Goal: Navigation & Orientation: Find specific page/section

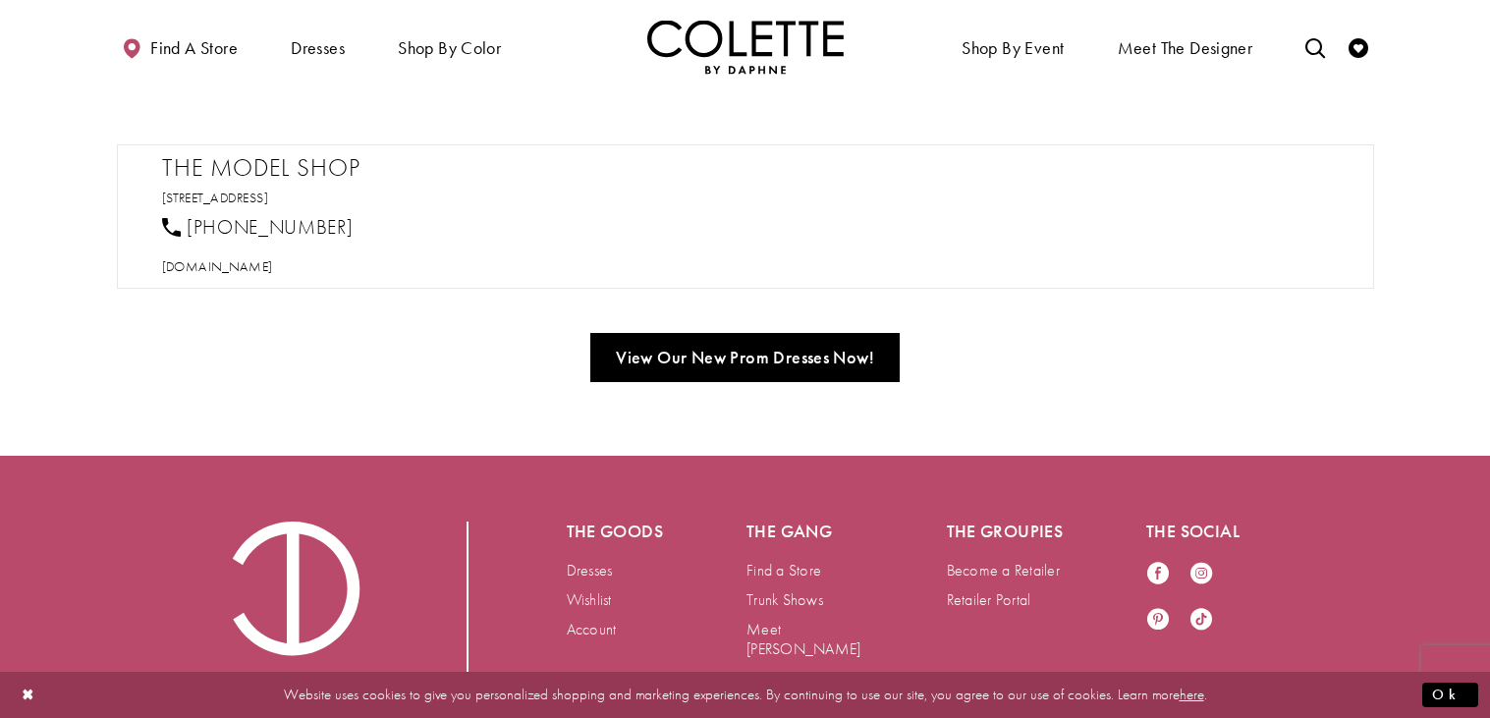
scroll to position [989, 0]
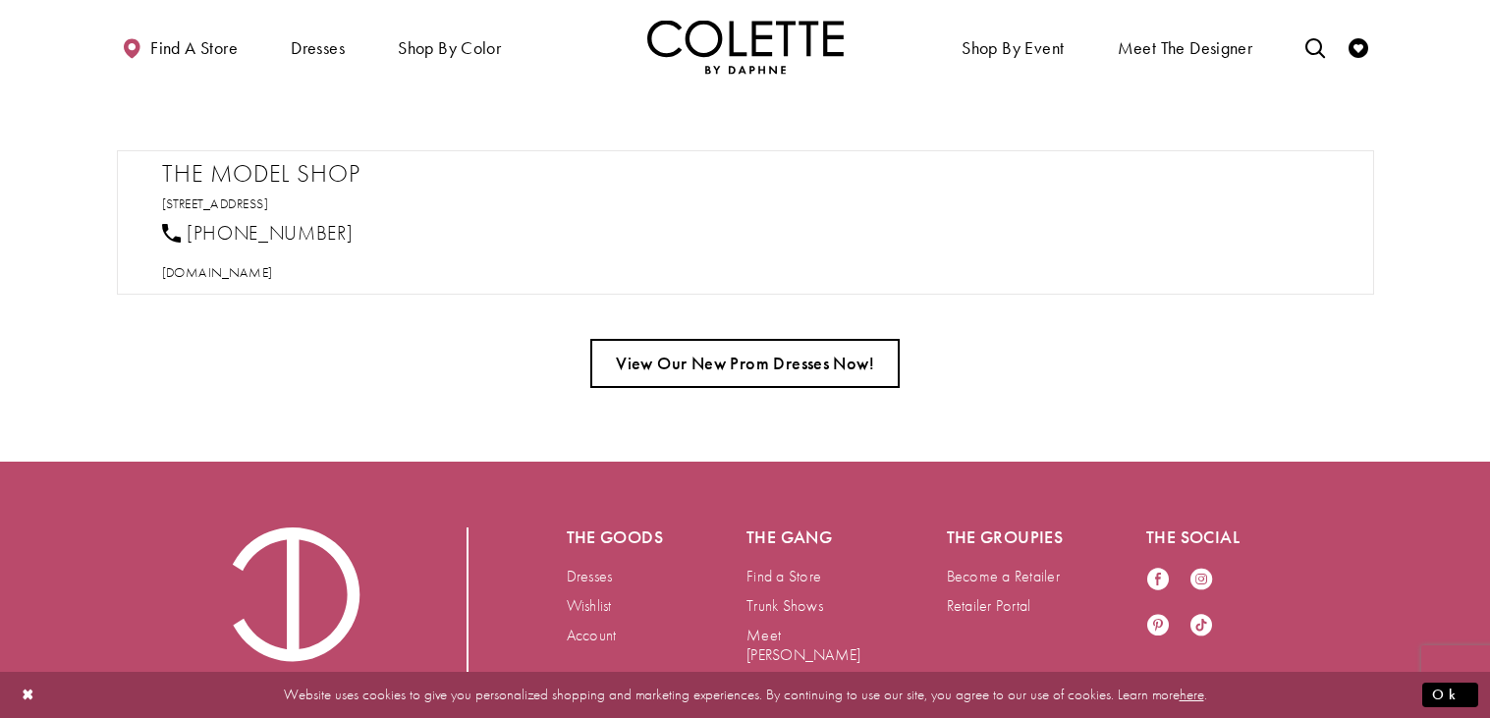
click at [775, 388] on link "View Our New Prom Dresses Now!" at bounding box center [744, 363] width 309 height 49
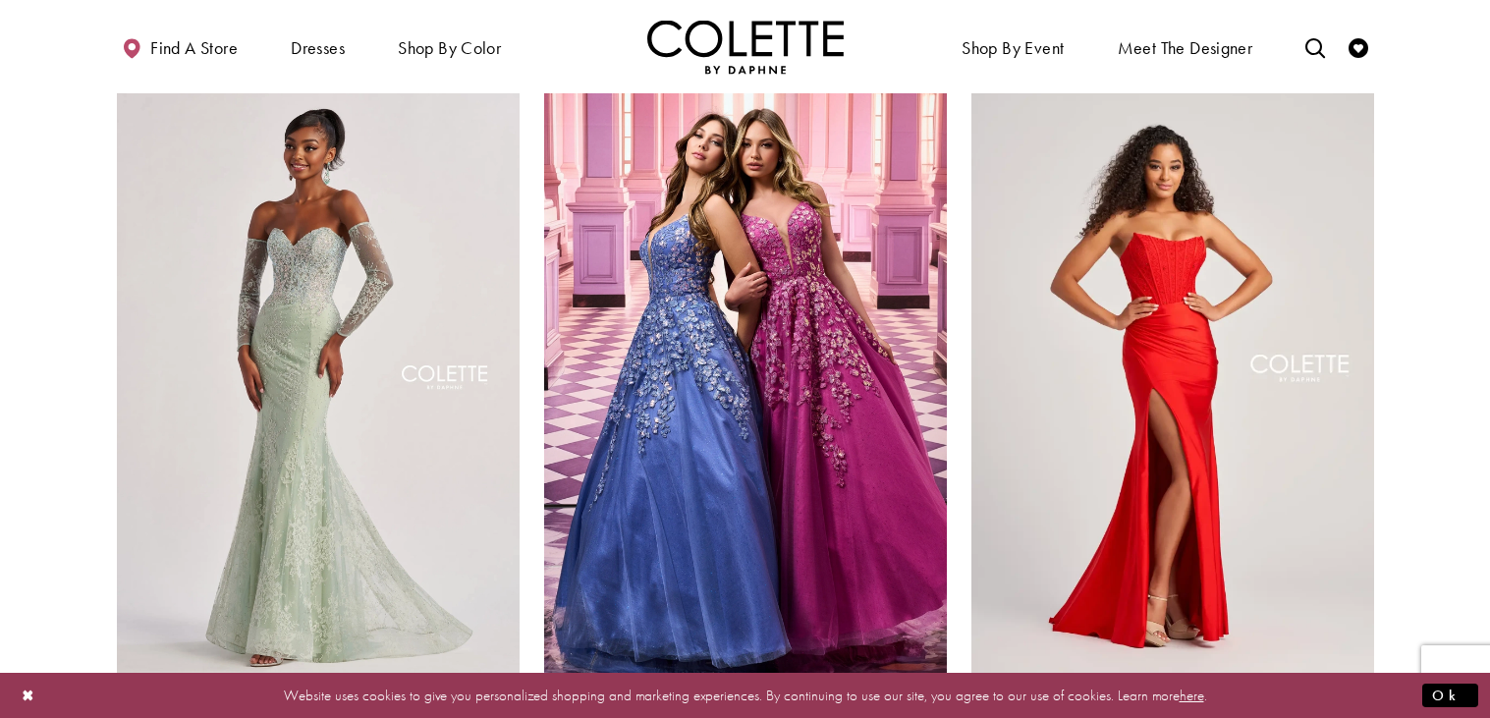
scroll to position [2657, 0]
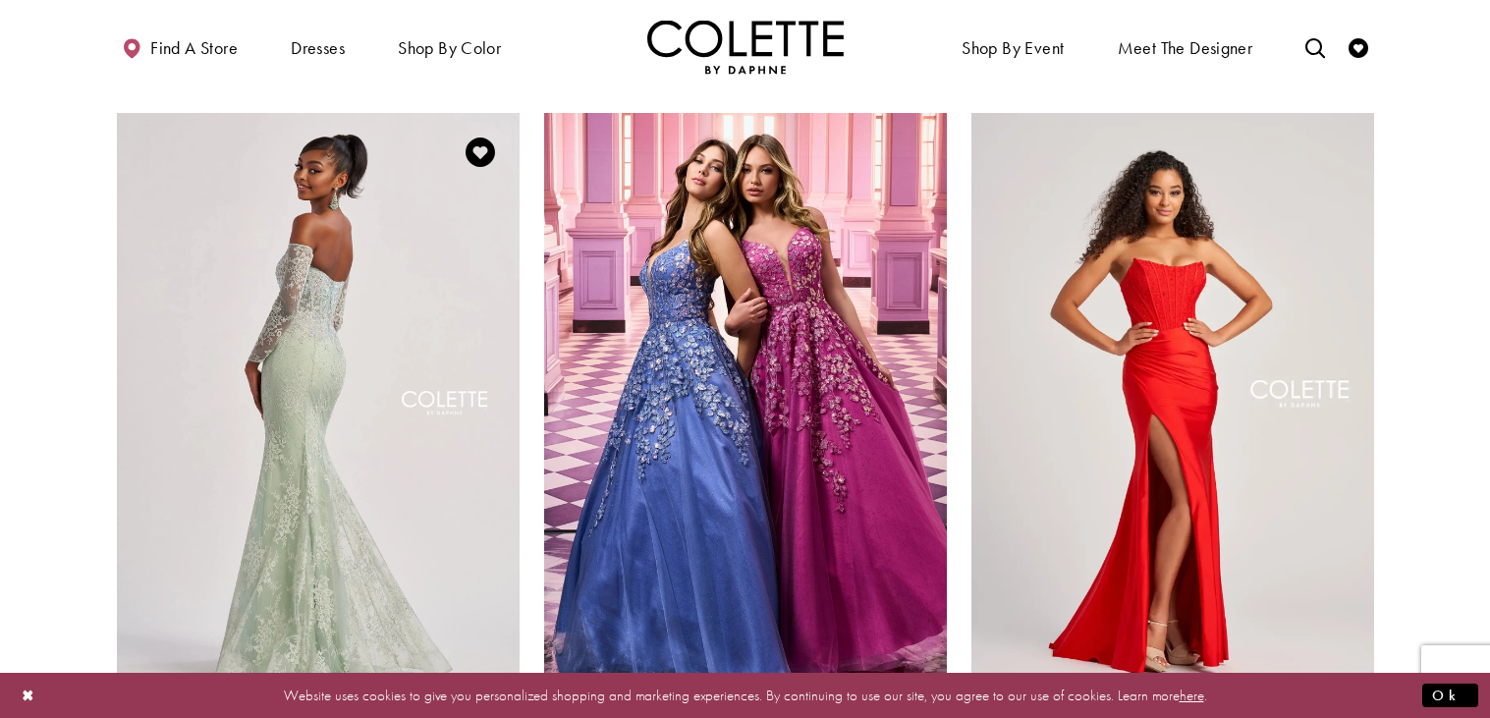
click at [392, 328] on img "Visit Colette by Daphne Style No. CL8415 Page" at bounding box center [318, 406] width 403 height 586
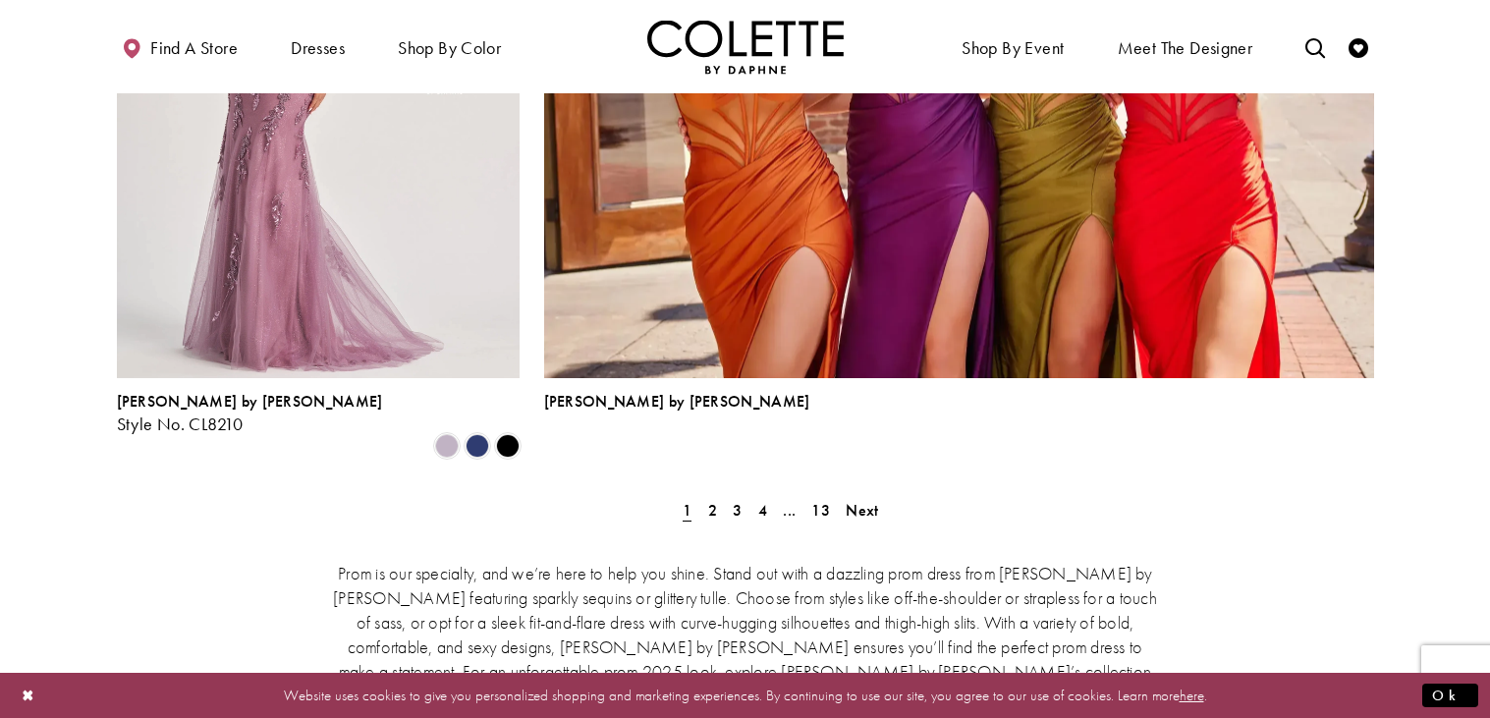
scroll to position [4426, 0]
click at [857, 501] on span "Next" at bounding box center [862, 511] width 32 height 21
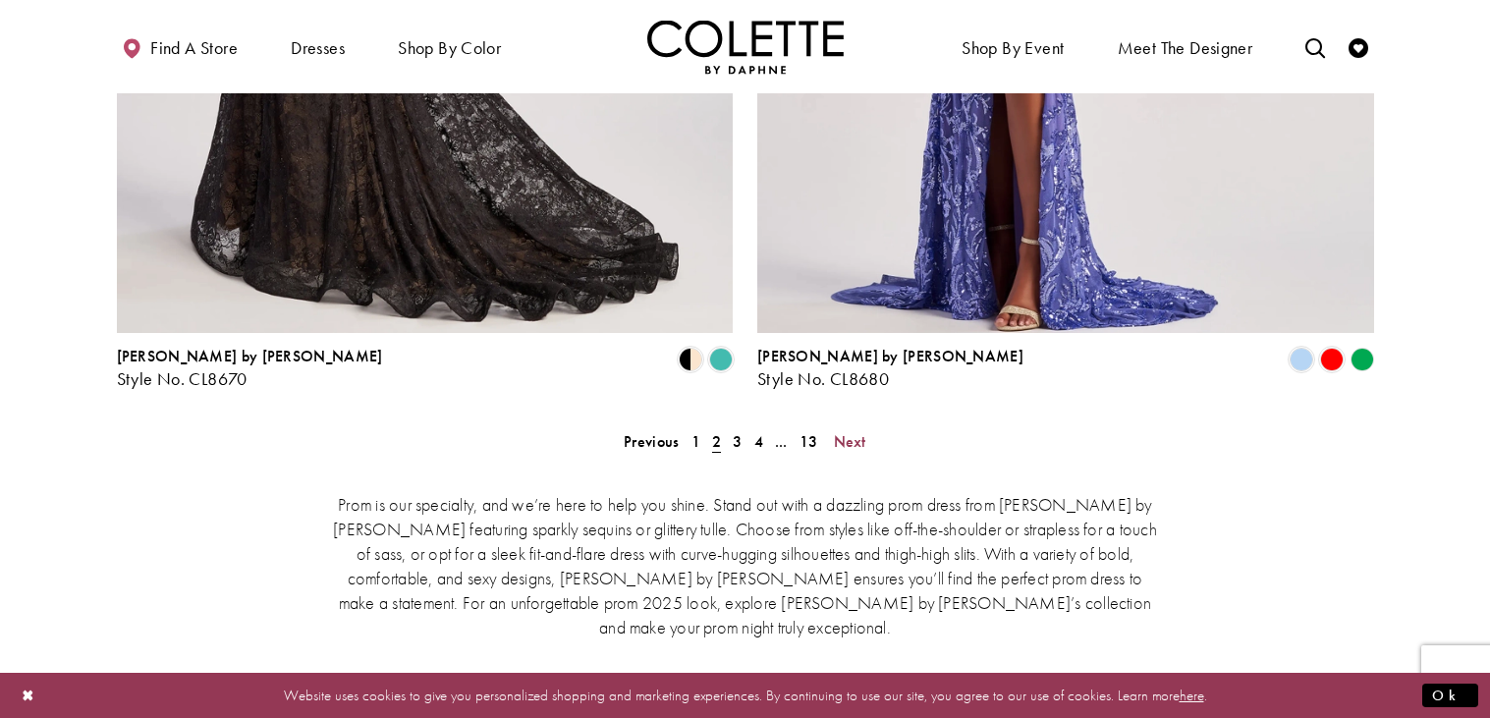
scroll to position [4079, 0]
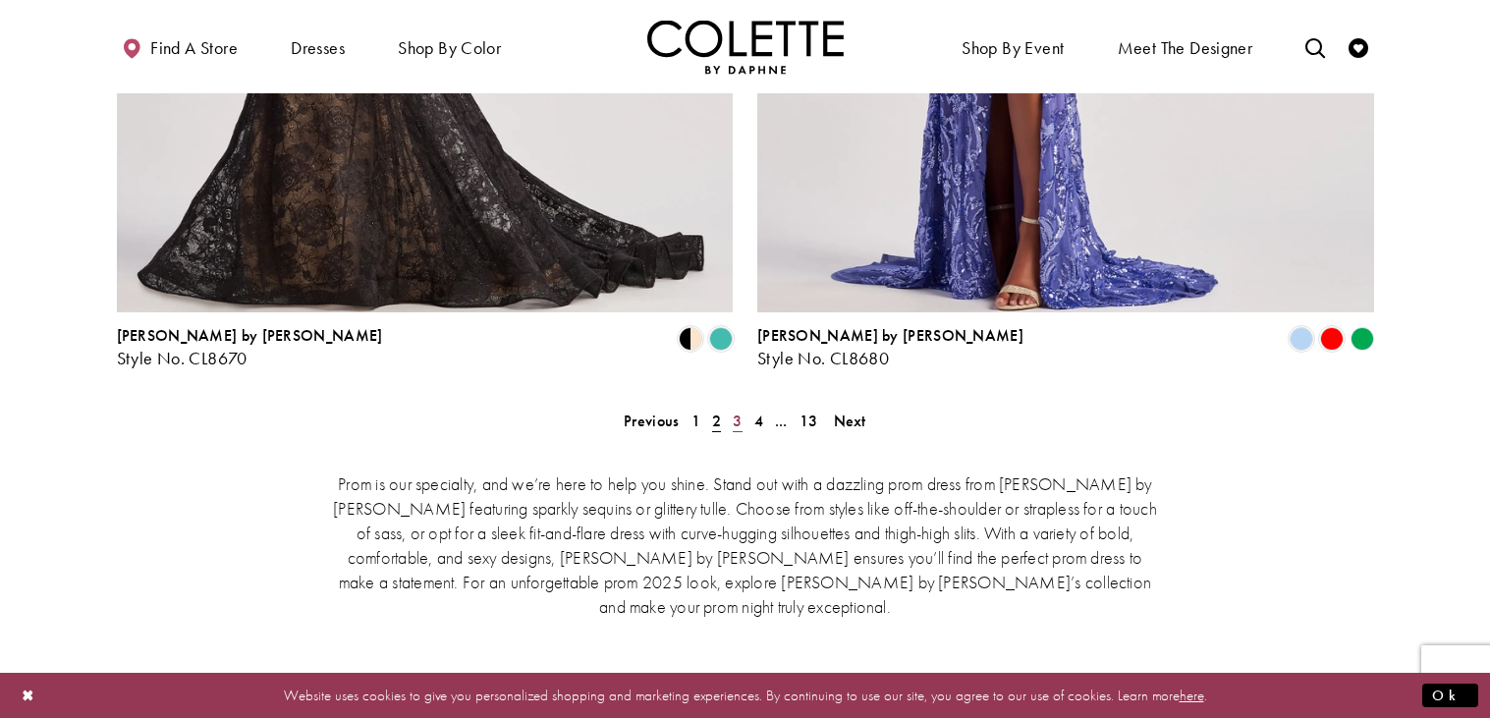
click at [733, 411] on span "3" at bounding box center [737, 421] width 9 height 21
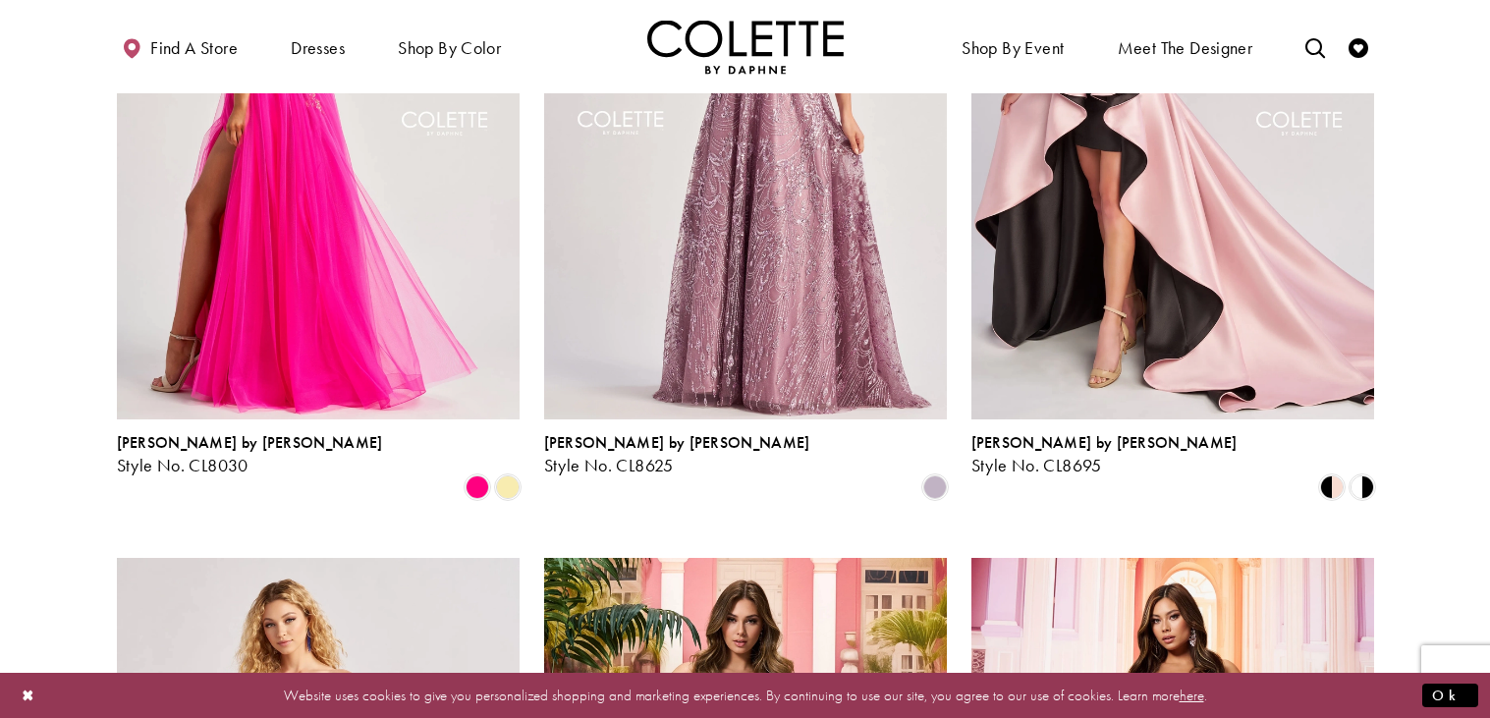
scroll to position [2213, 0]
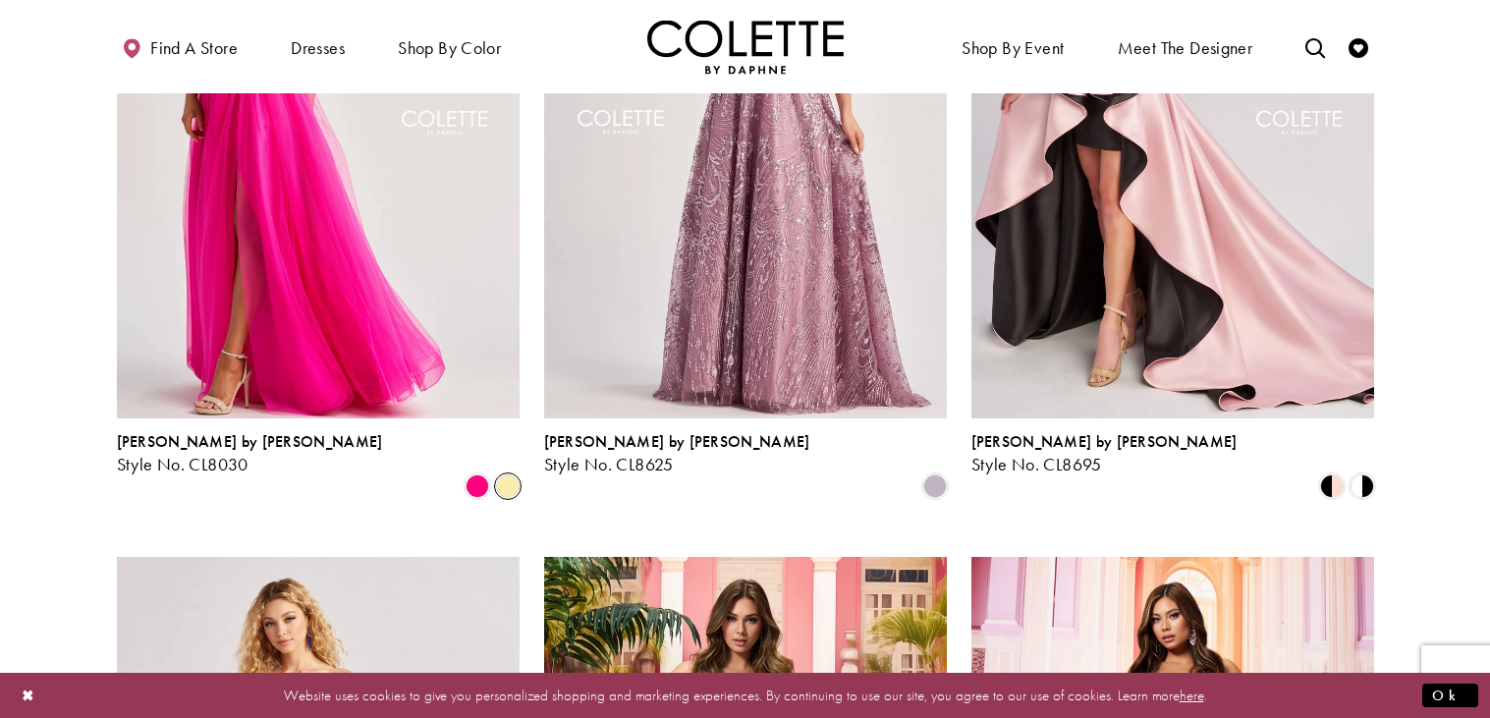
click at [503, 475] on span "Product List" at bounding box center [508, 487] width 24 height 24
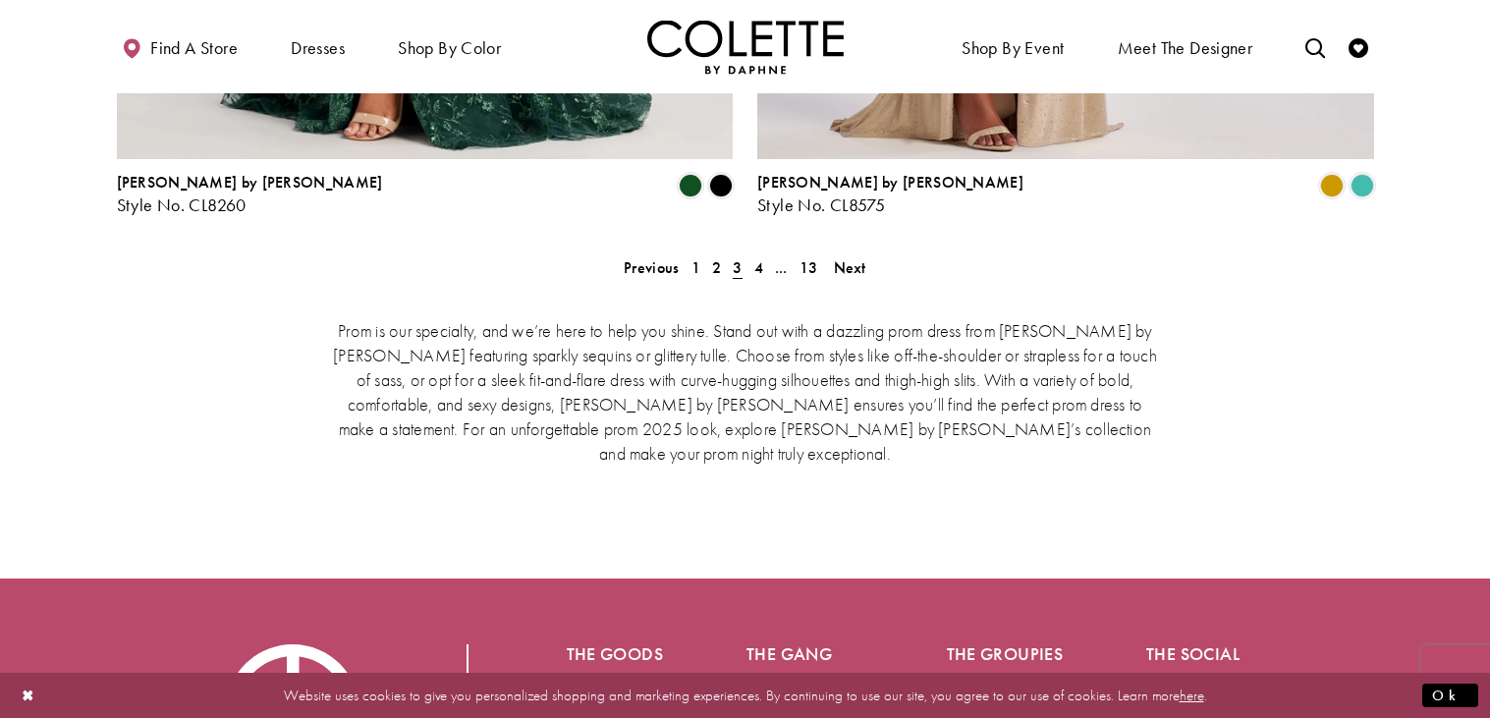
scroll to position [4234, 0]
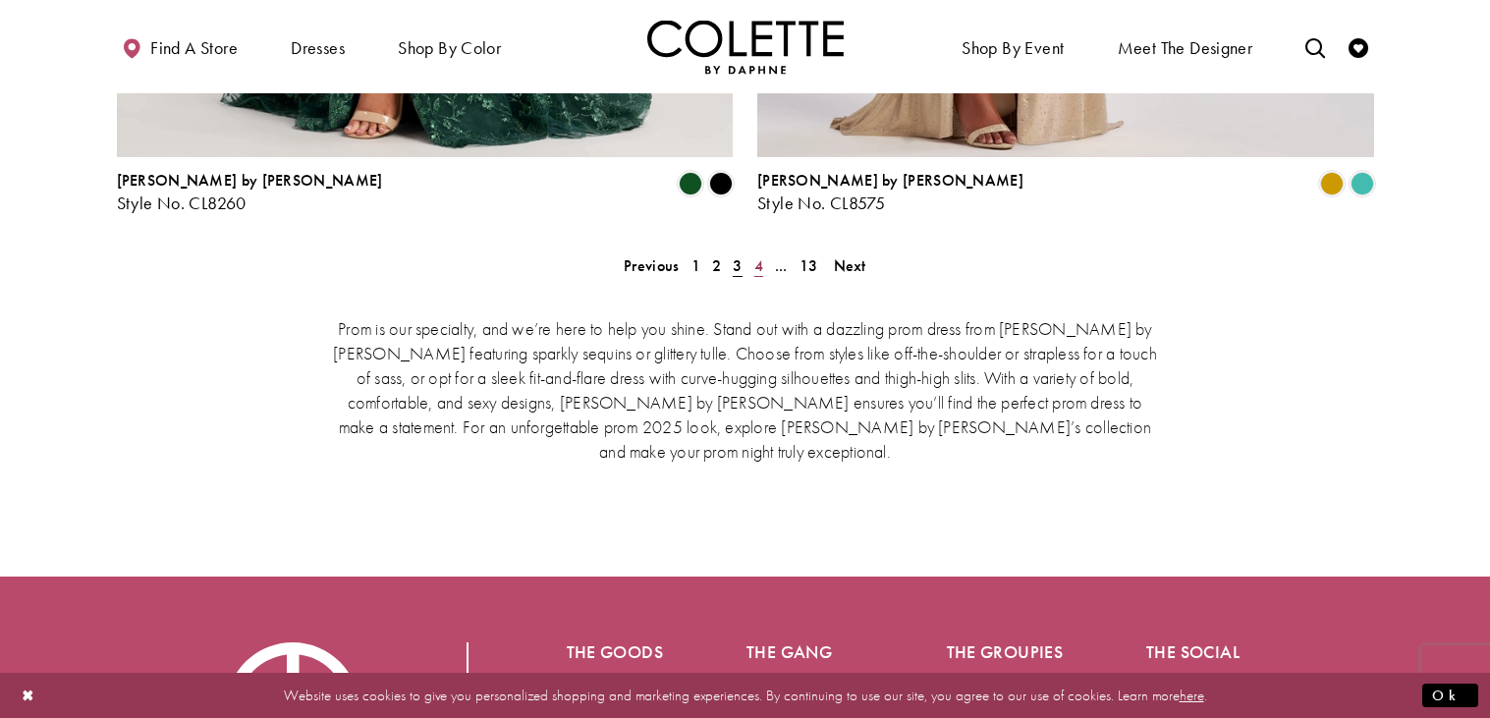
click at [759, 255] on span "4" at bounding box center [758, 265] width 9 height 21
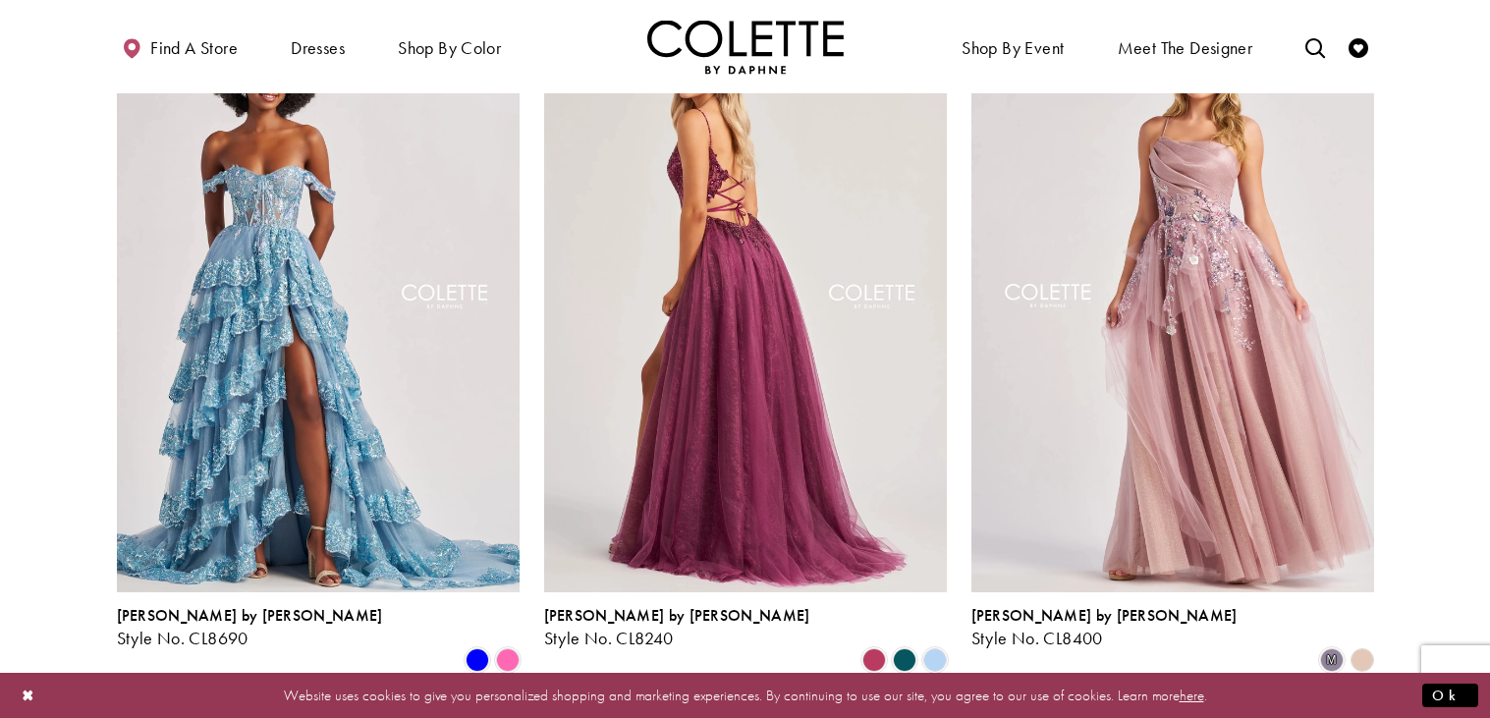
scroll to position [2058, 0]
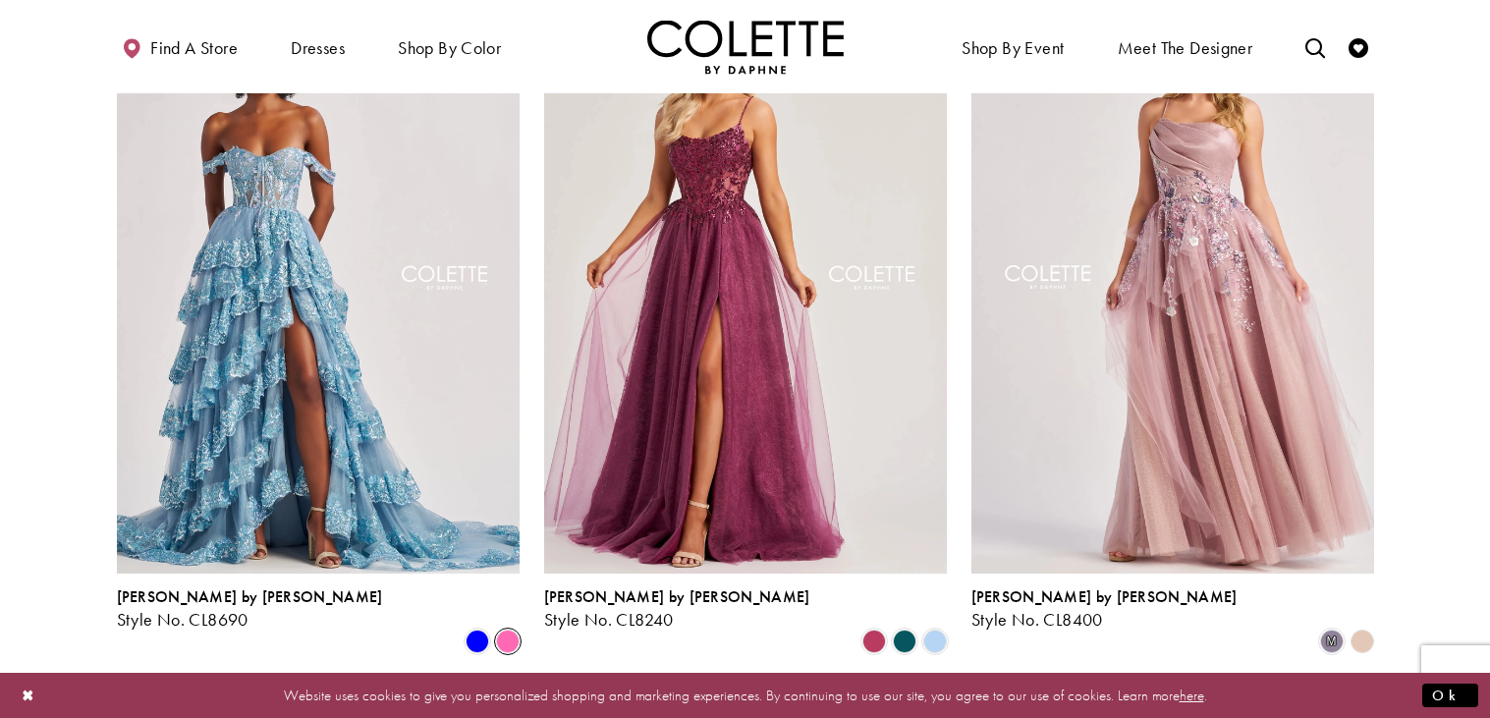
click at [511, 630] on span "Product List" at bounding box center [508, 642] width 24 height 24
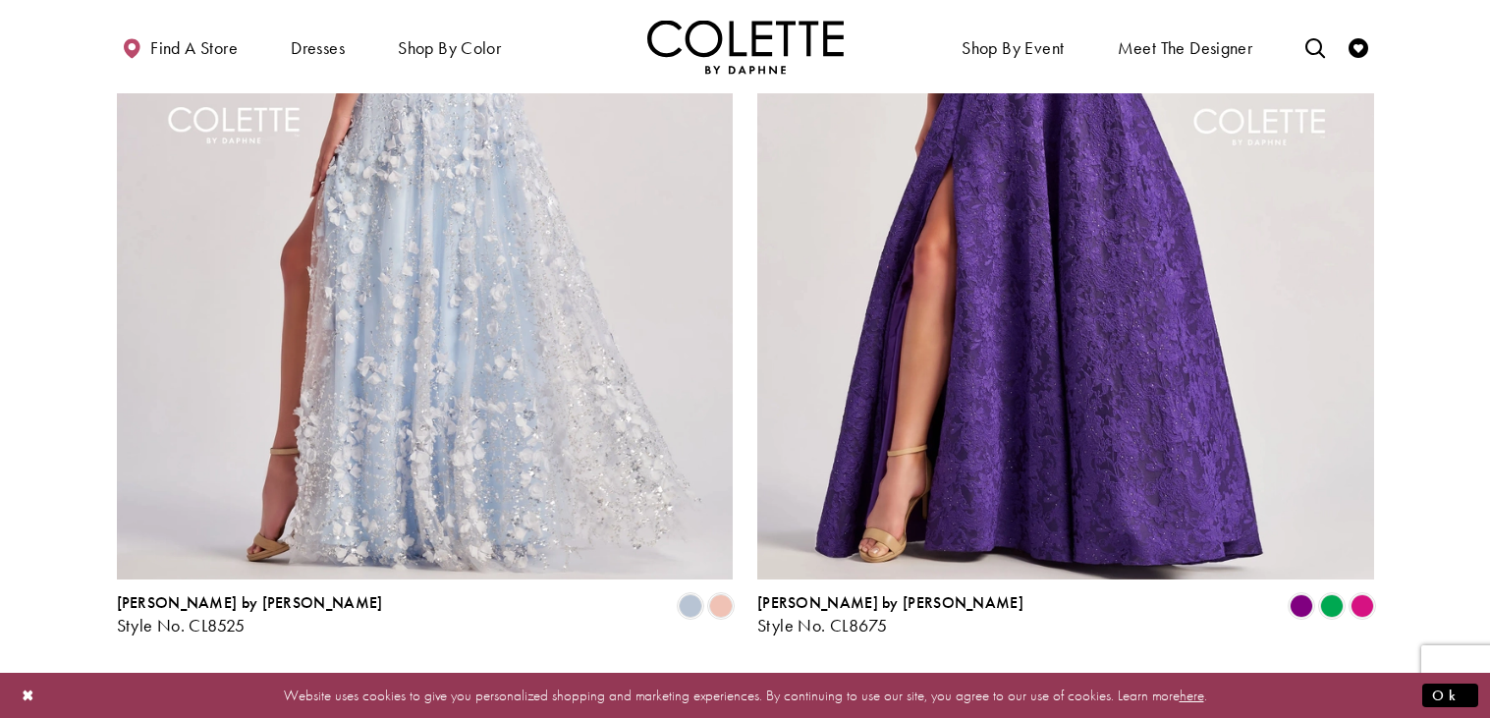
scroll to position [3814, 0]
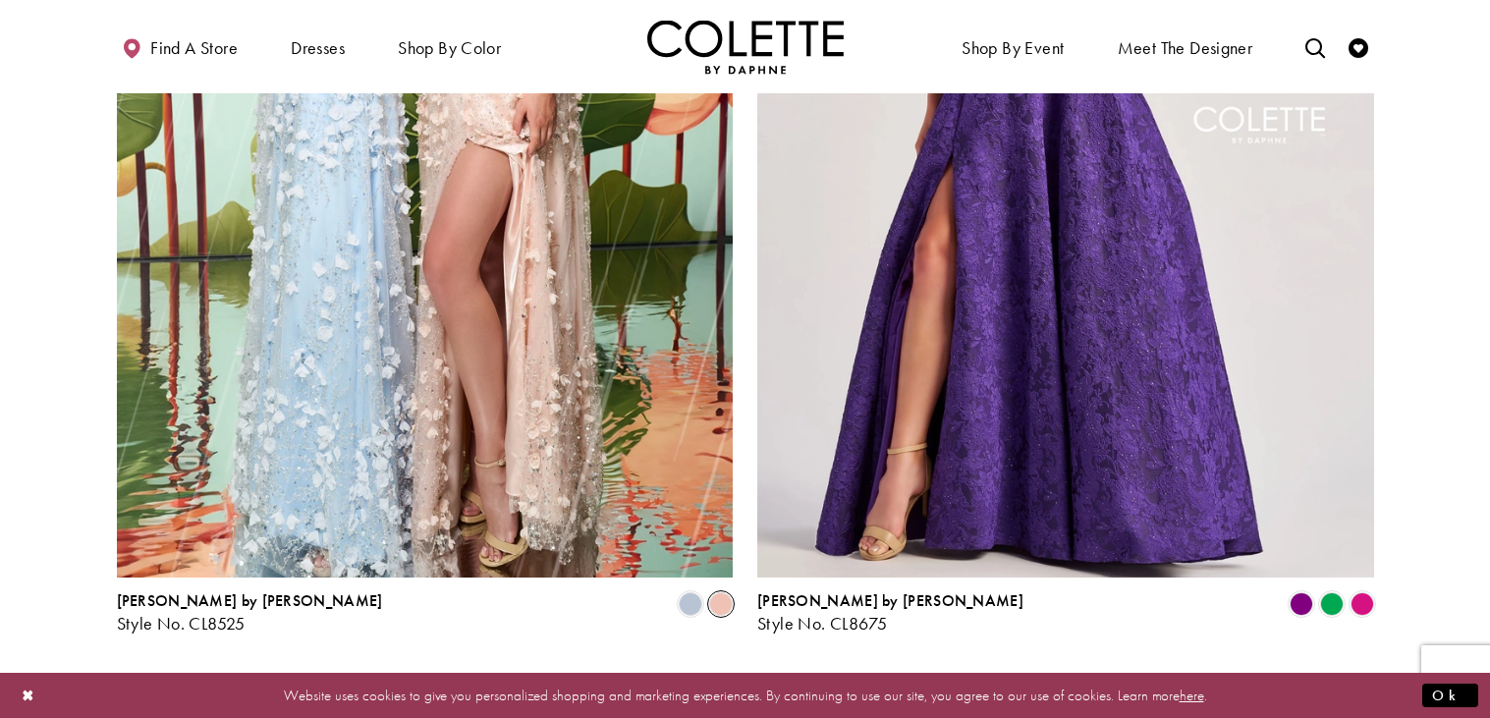
click at [729, 592] on span "Product List" at bounding box center [721, 604] width 24 height 24
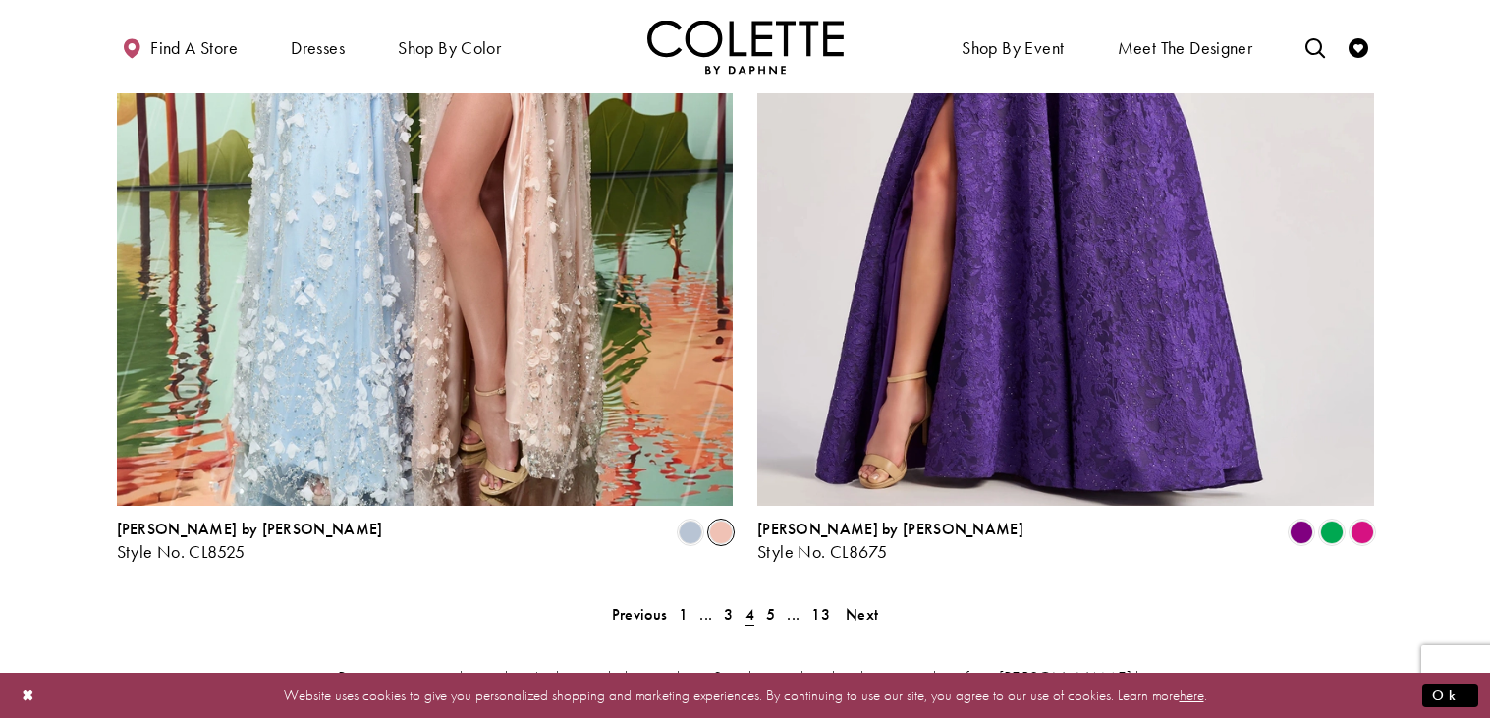
scroll to position [3892, 0]
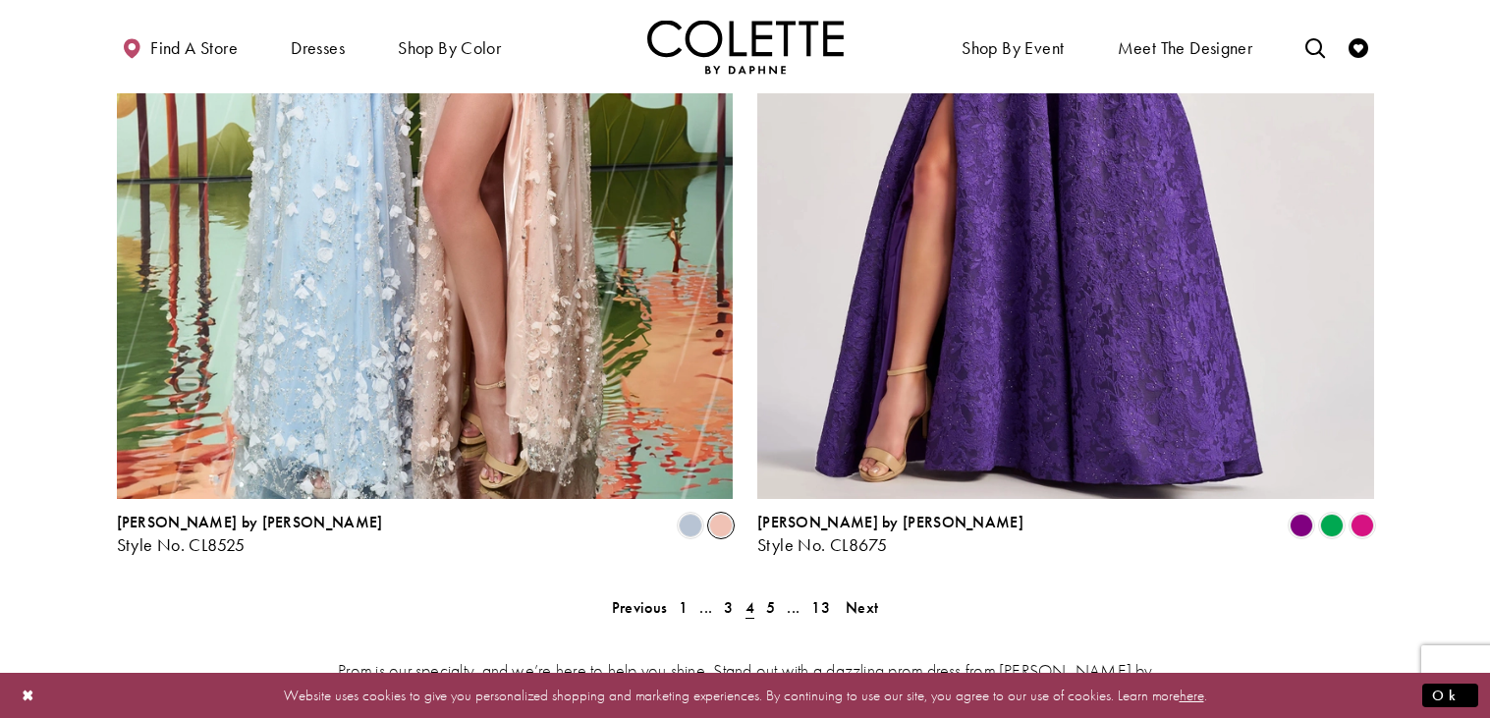
click at [767, 616] on div "Prom is our specialty, and we’re here to help you shine. Stand out with a dazzl…" at bounding box center [745, 730] width 1257 height 229
click at [766, 597] on span "5" at bounding box center [770, 607] width 9 height 21
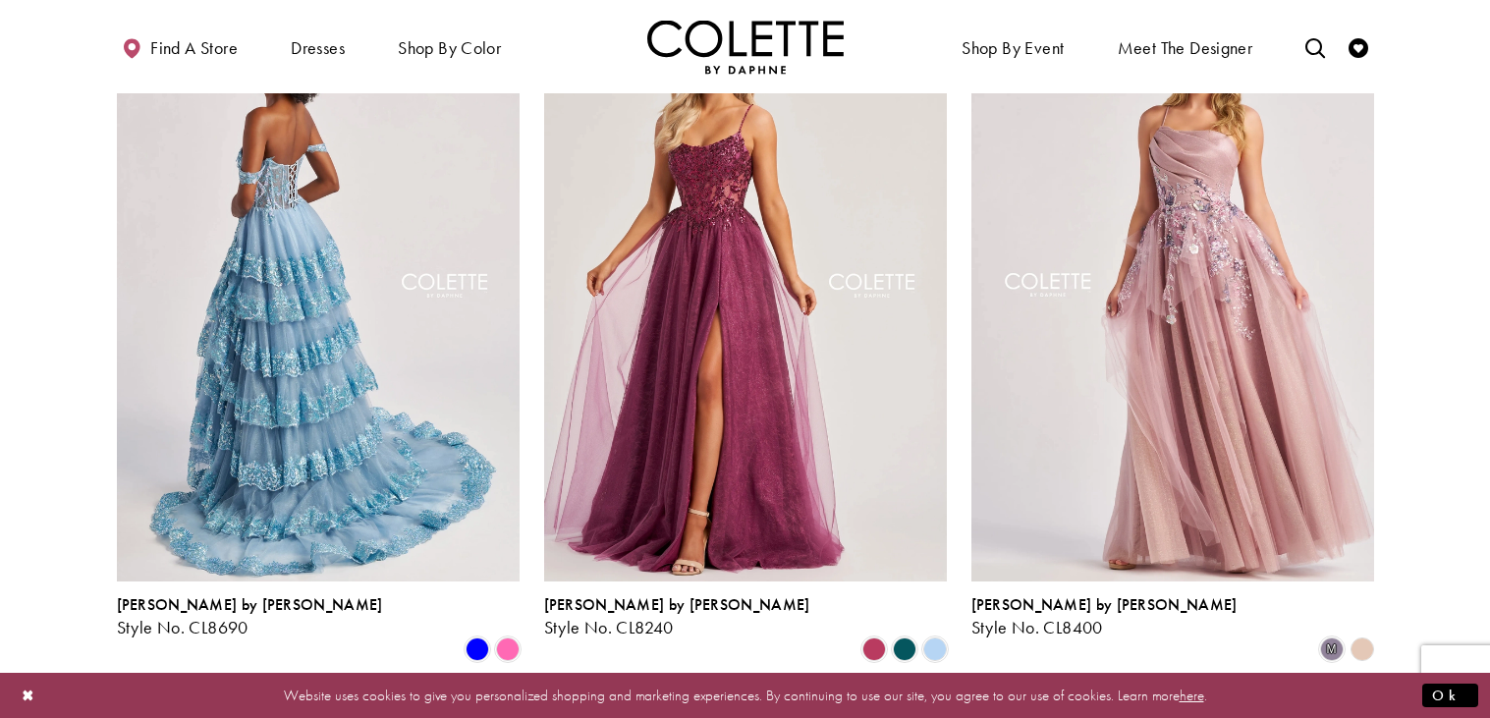
scroll to position [2039, 0]
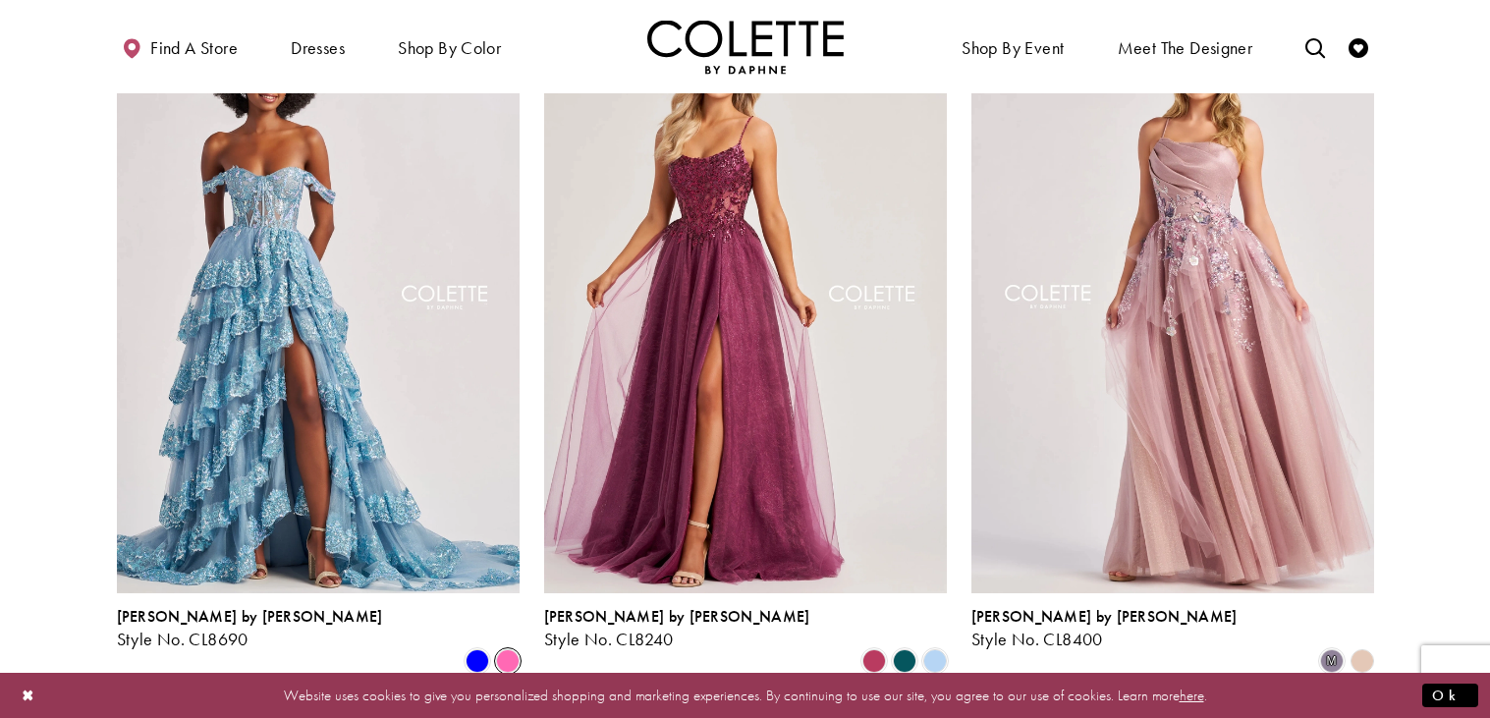
click at [507, 649] on span "Product List" at bounding box center [508, 661] width 24 height 24
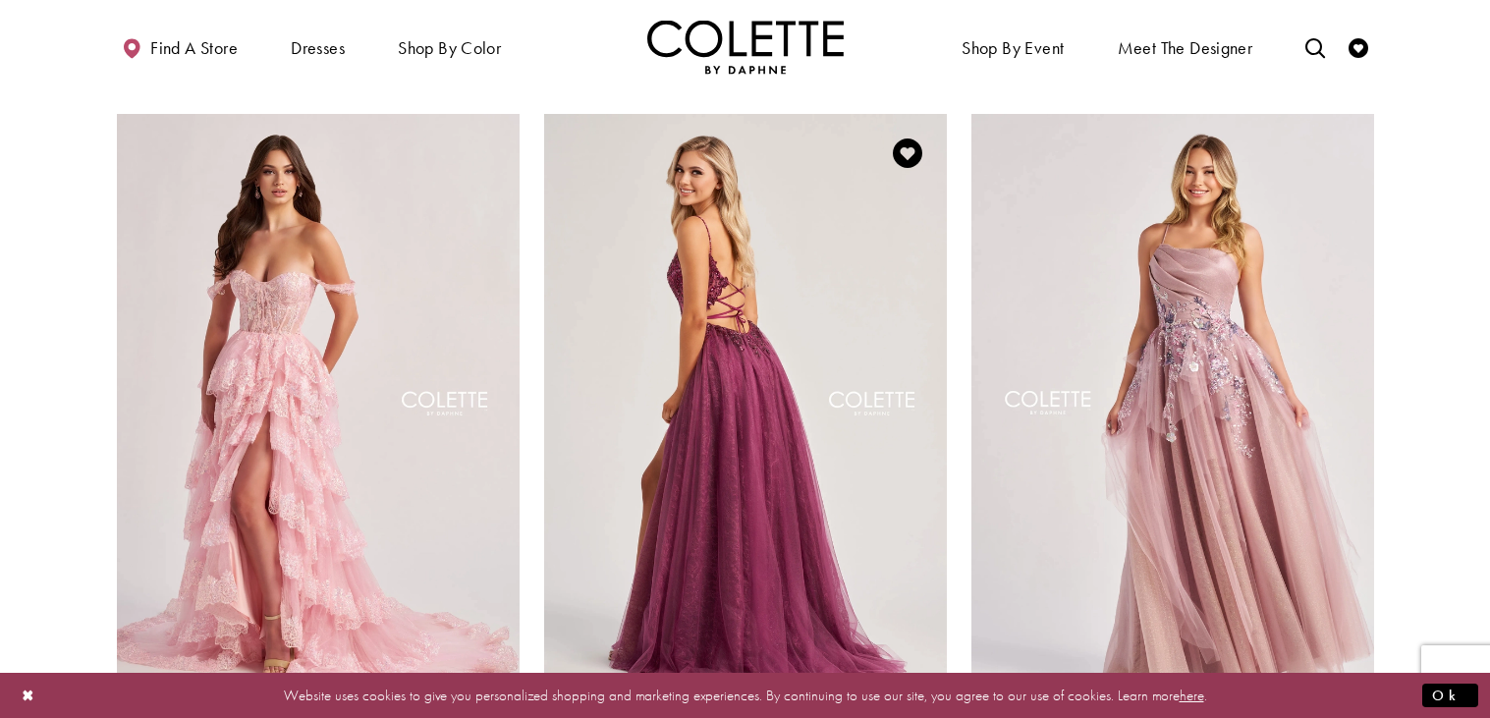
scroll to position [1926, 0]
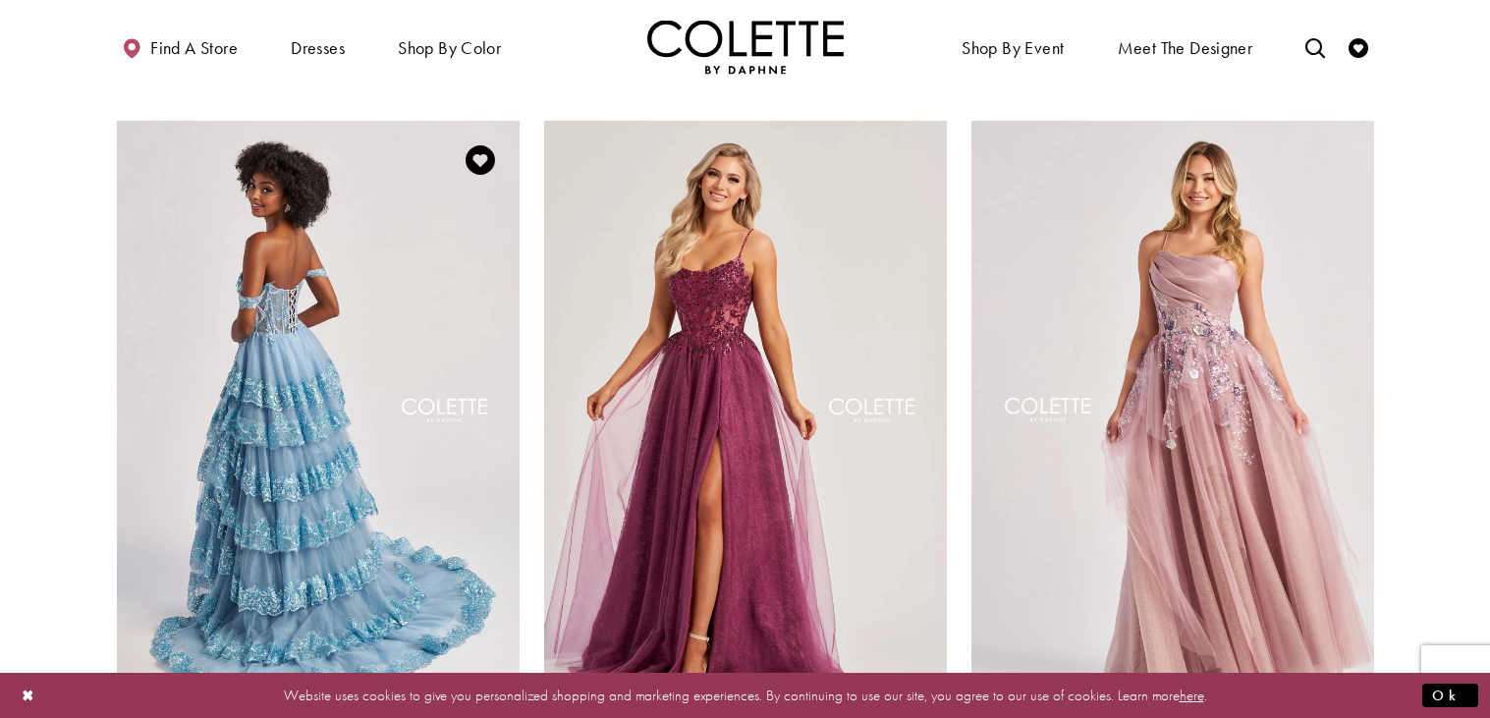
click at [288, 272] on img "Visit Colette by Daphne Style No. CL8690 Page" at bounding box center [318, 414] width 403 height 586
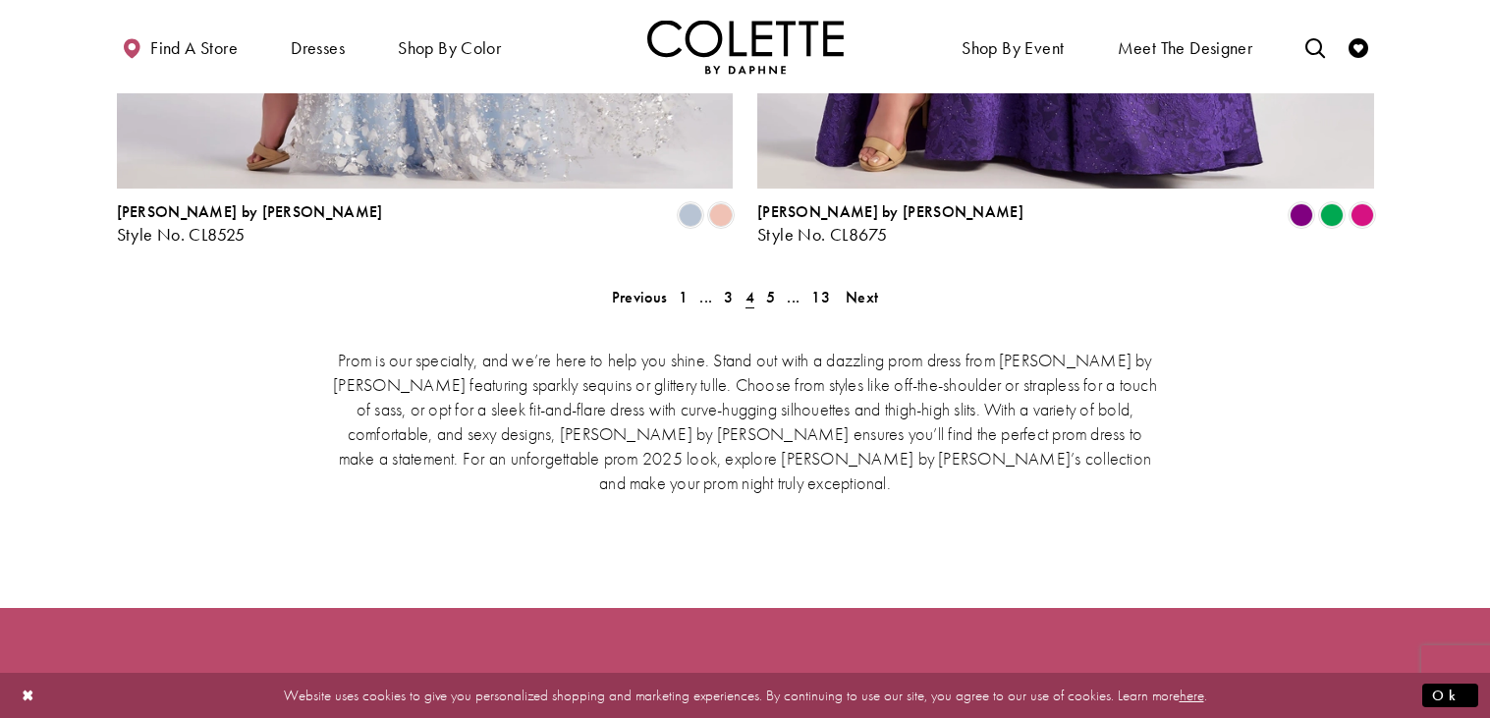
scroll to position [4217, 0]
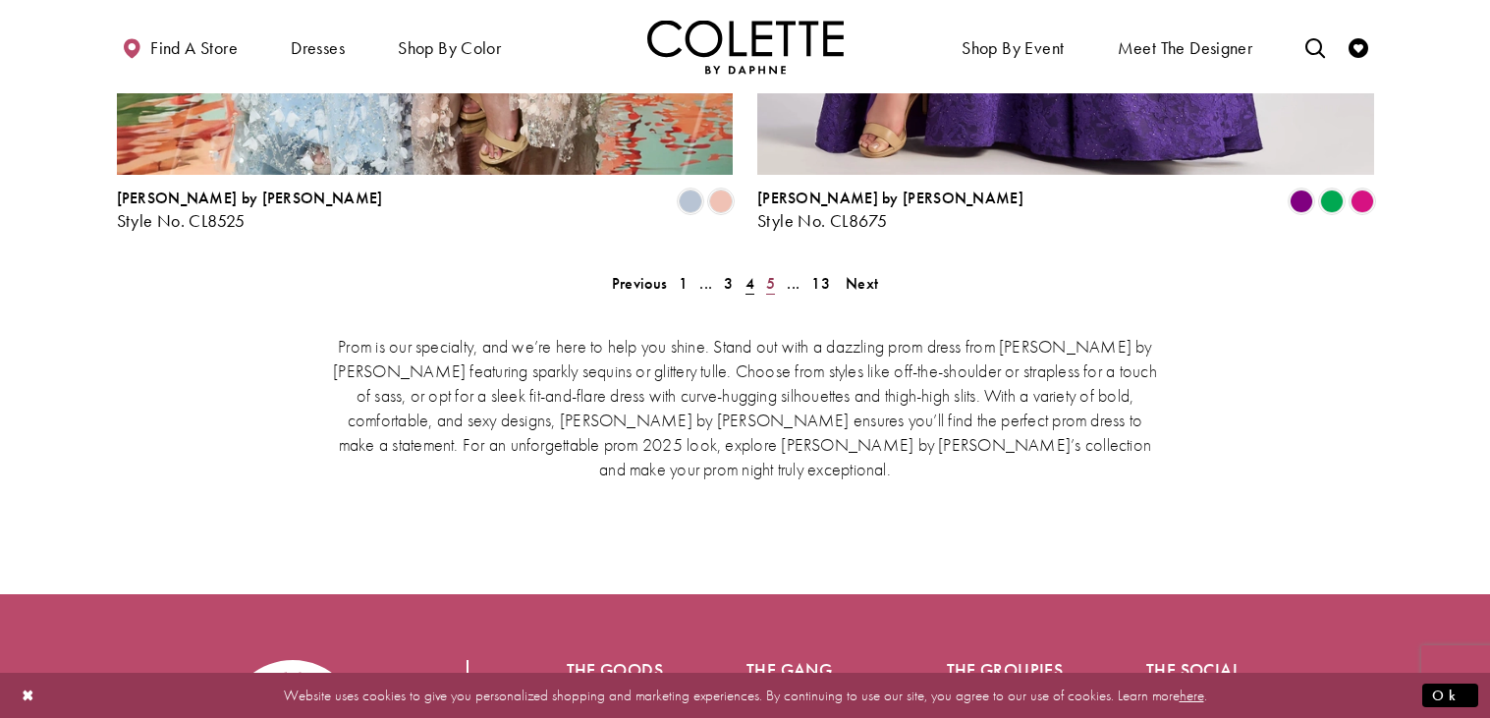
click at [775, 273] on span "5" at bounding box center [770, 283] width 9 height 21
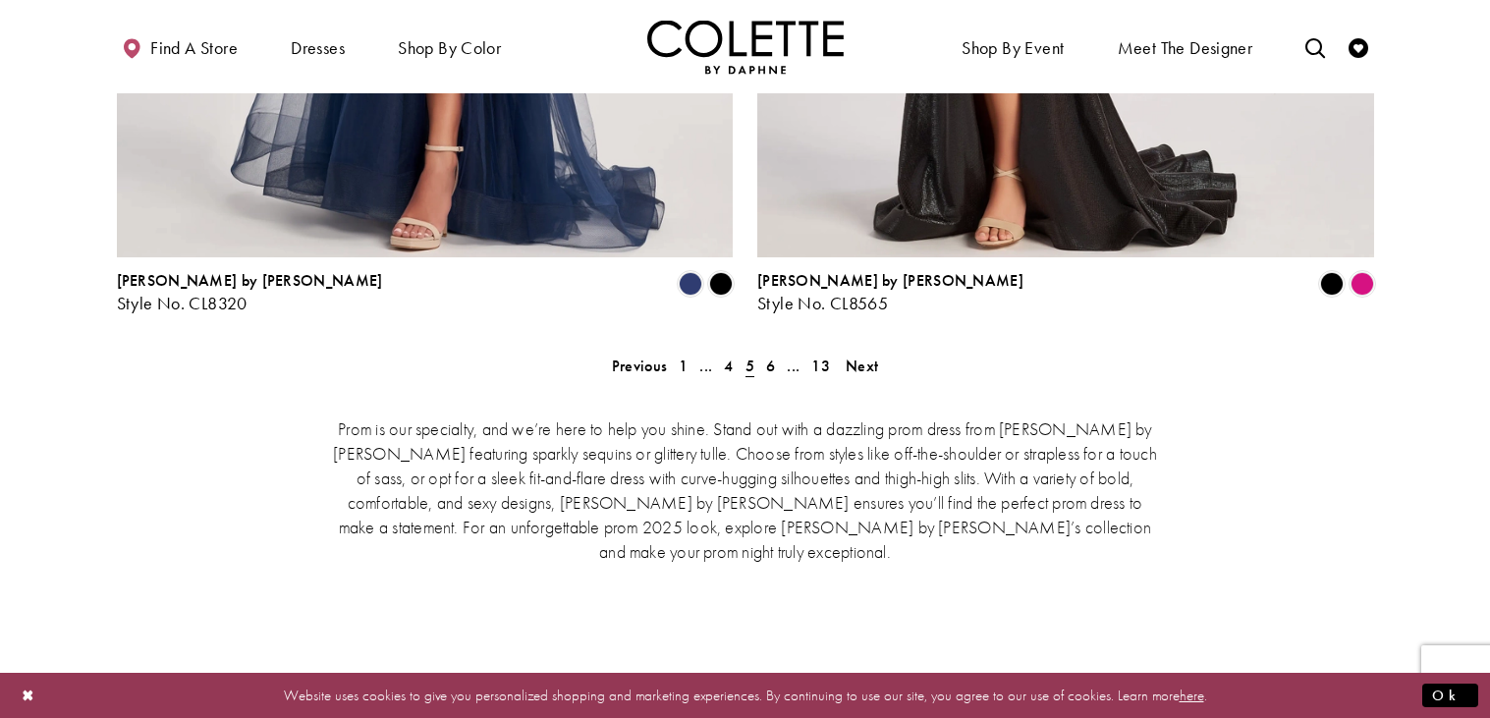
scroll to position [4107, 0]
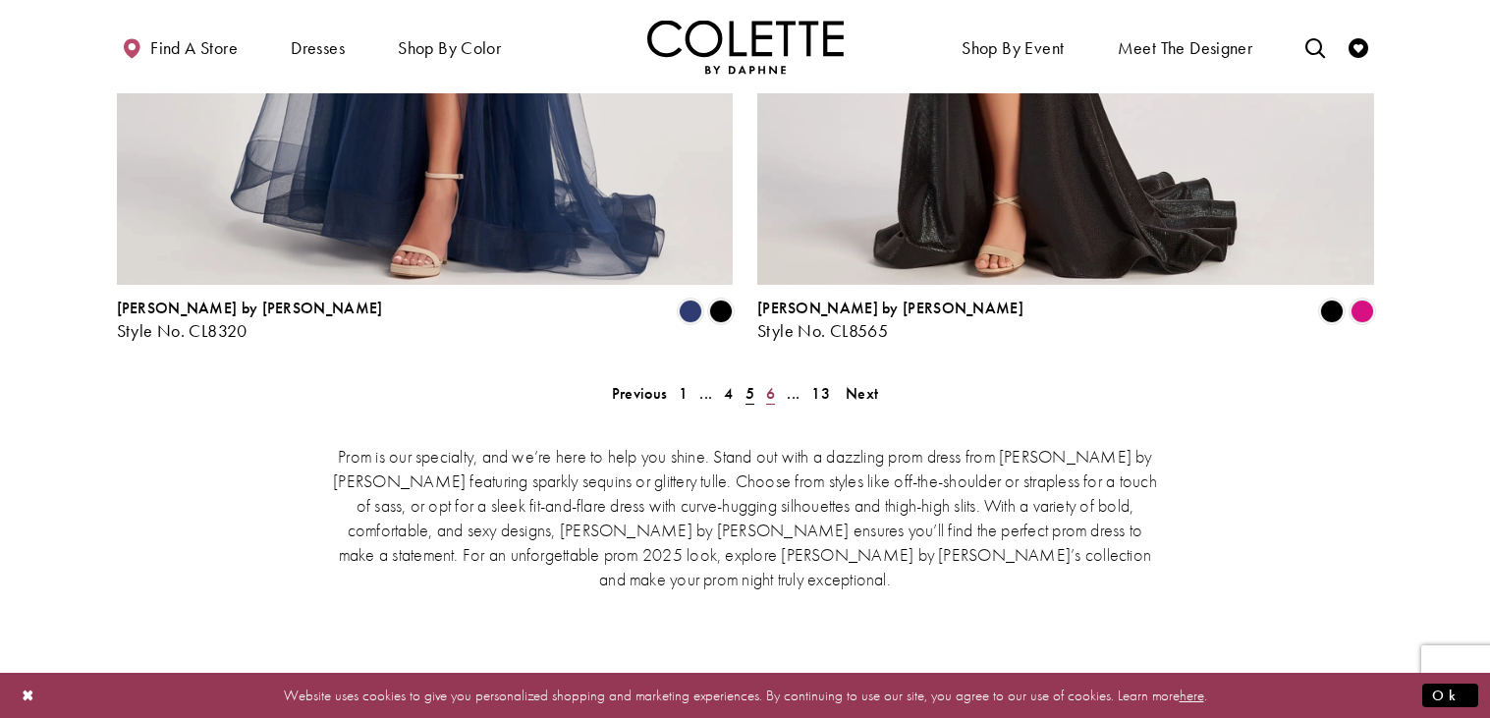
click at [766, 383] on span "6" at bounding box center [770, 393] width 9 height 21
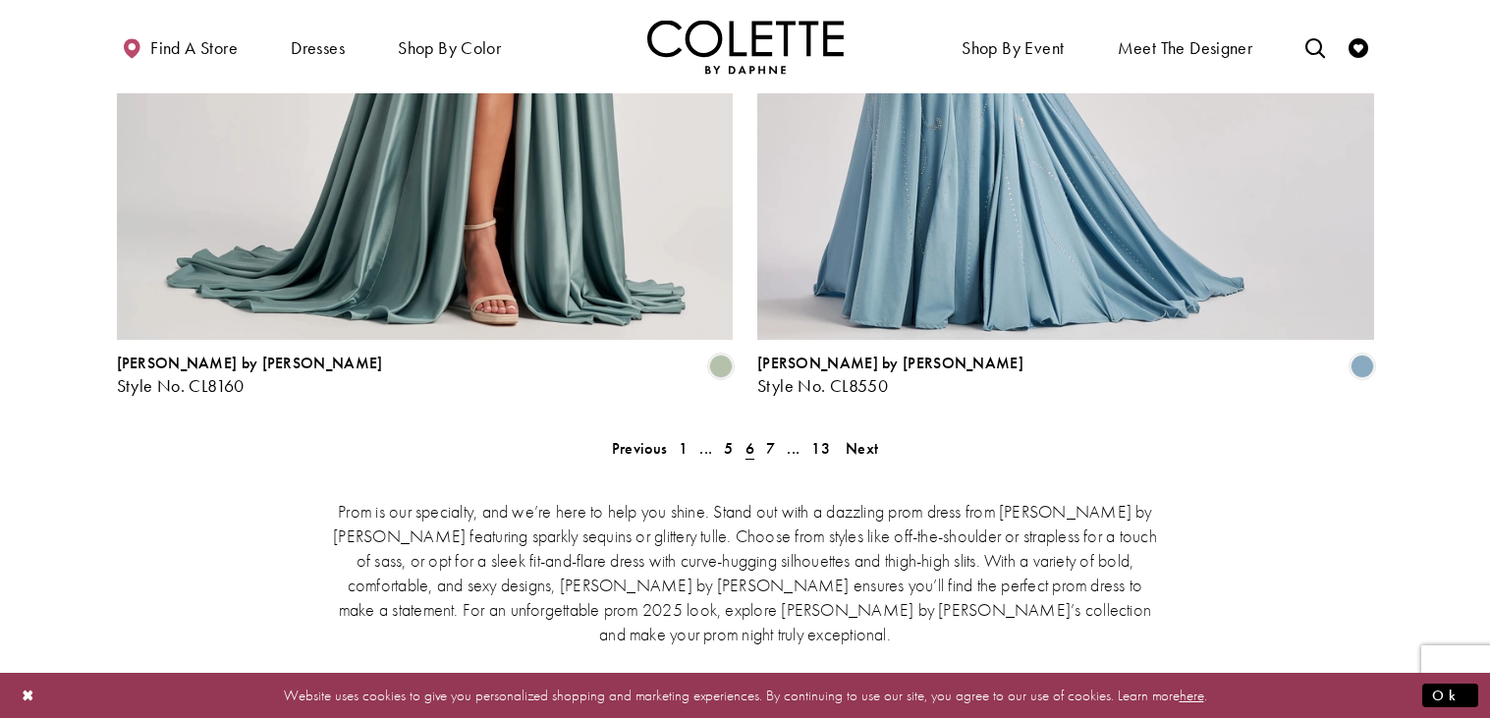
scroll to position [4046, 0]
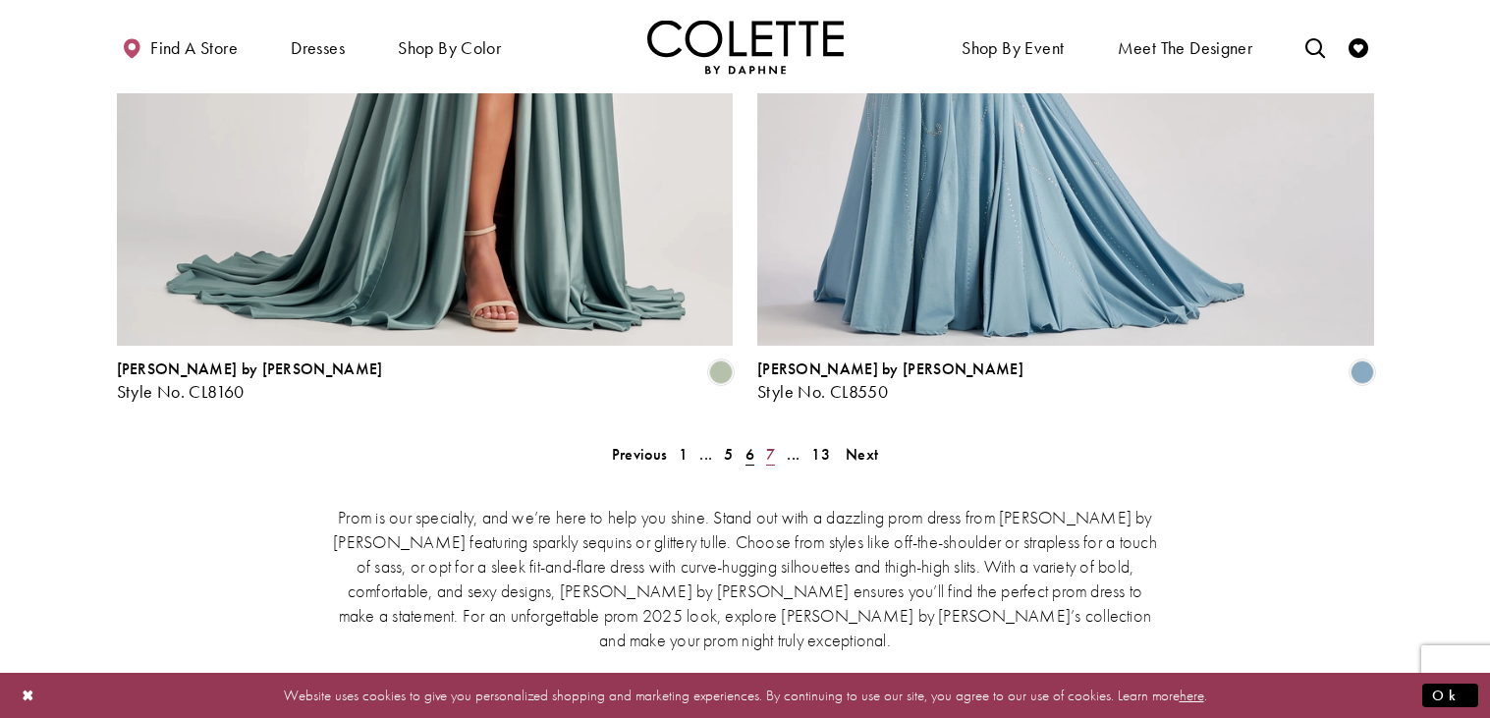
click at [760, 440] on link "7" at bounding box center [770, 454] width 21 height 28
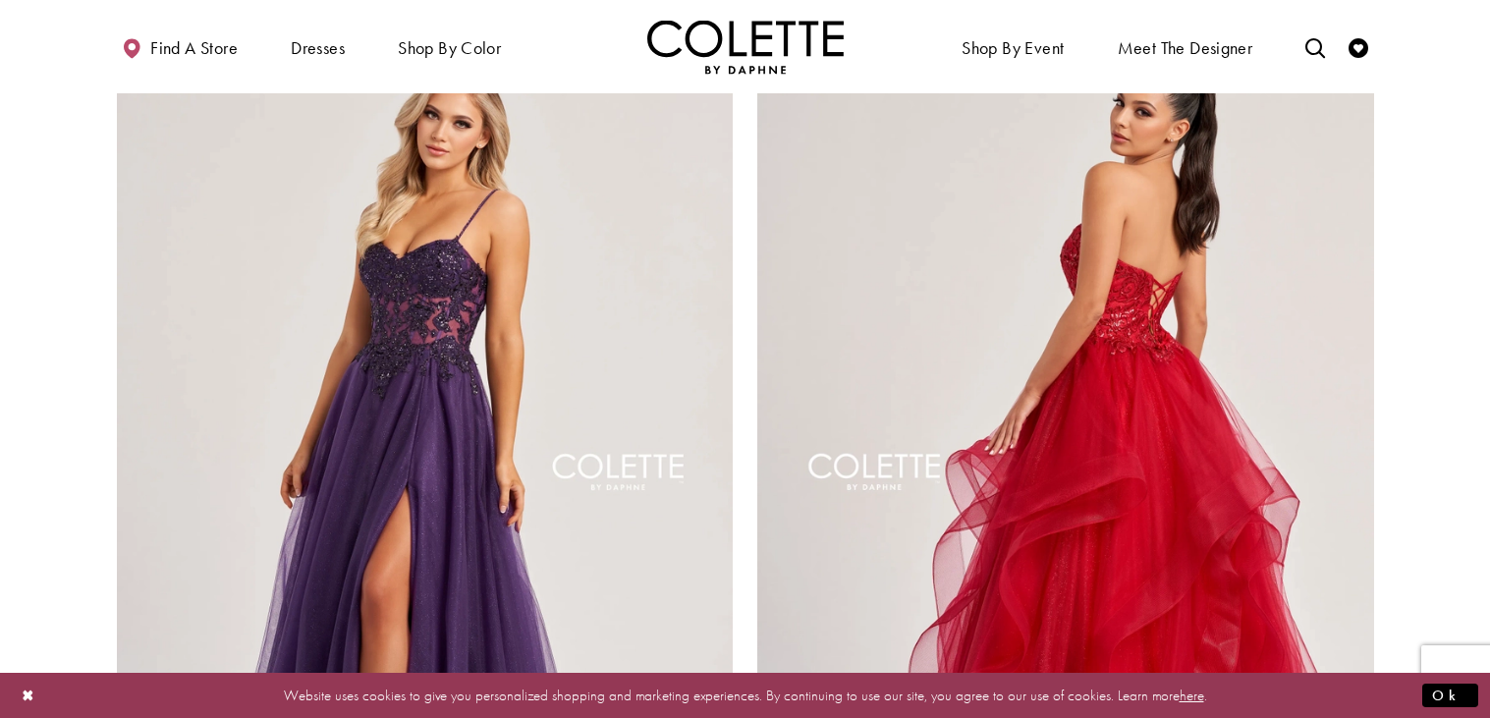
scroll to position [4010, 0]
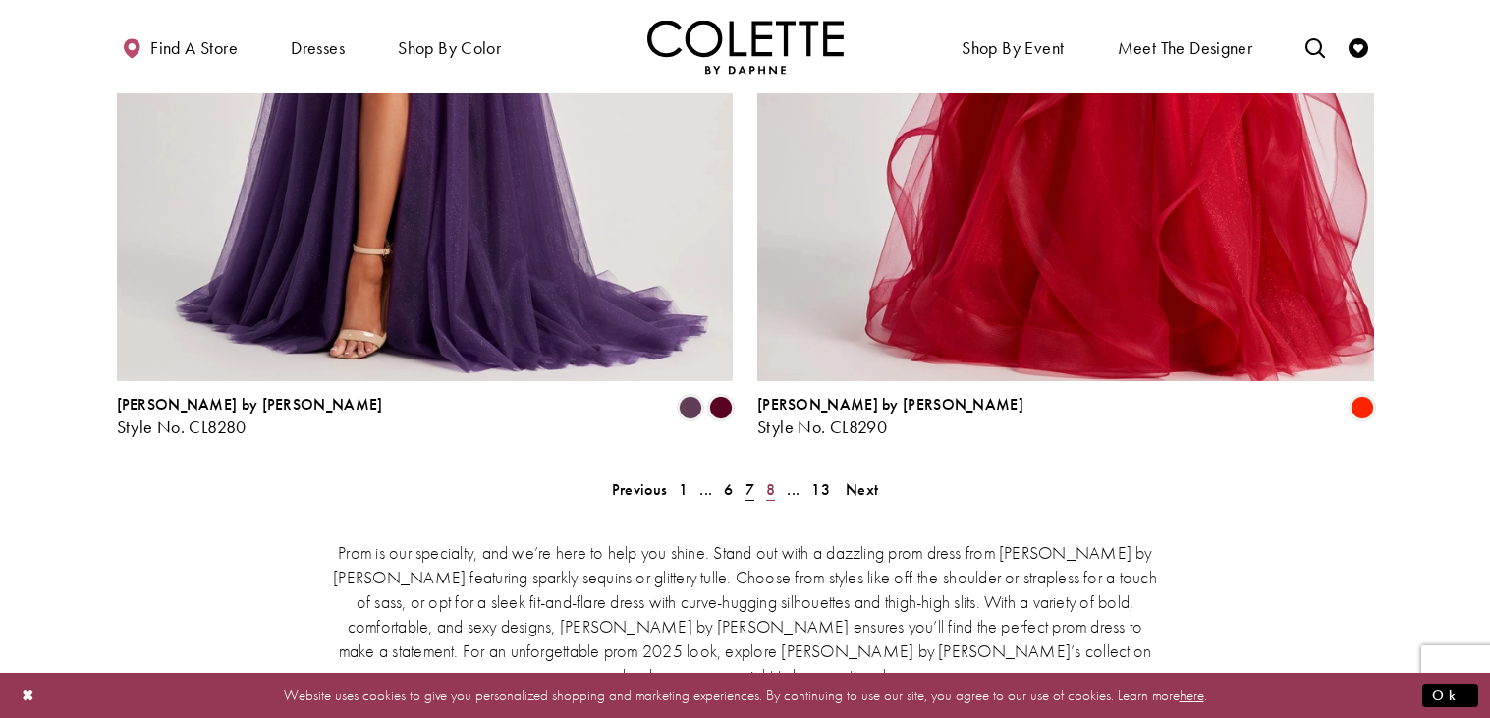
click at [766, 479] on span "8" at bounding box center [770, 489] width 9 height 21
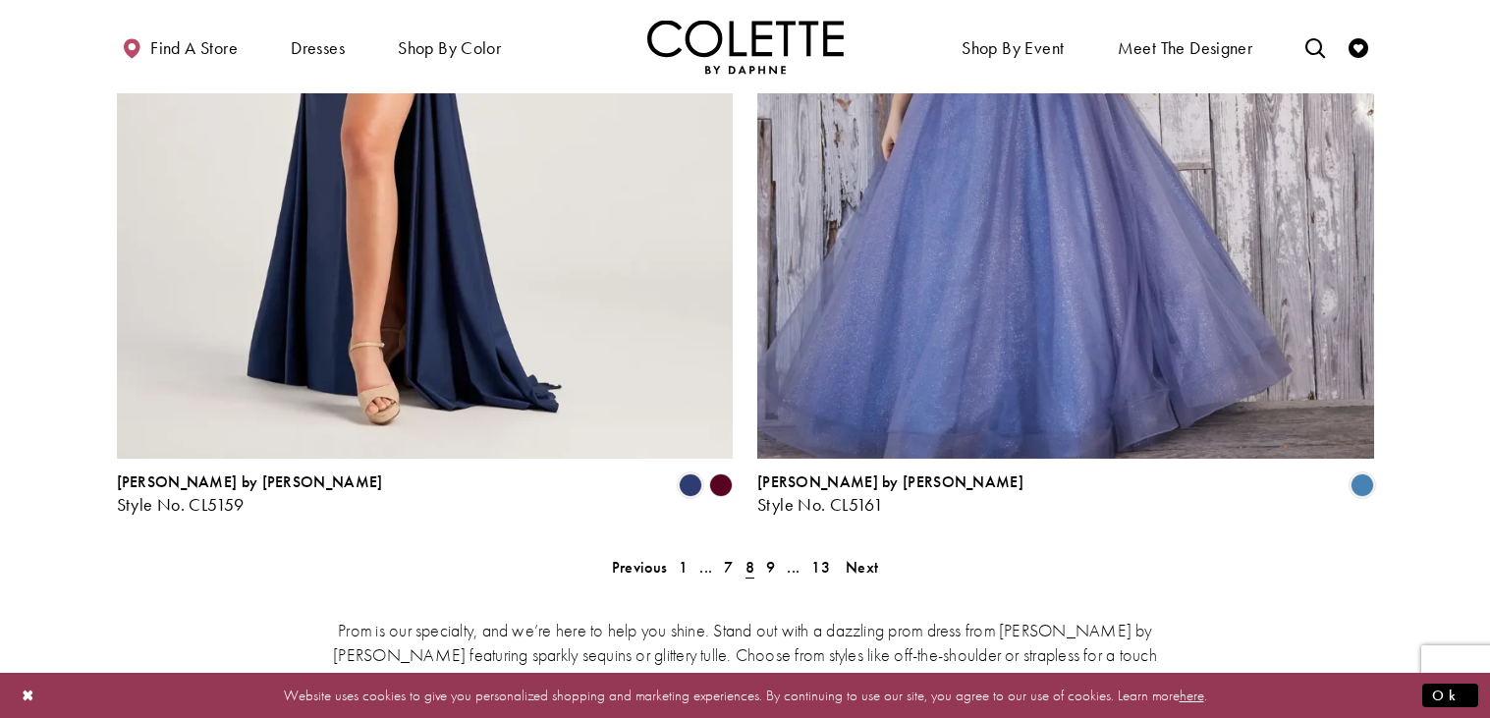
scroll to position [3939, 0]
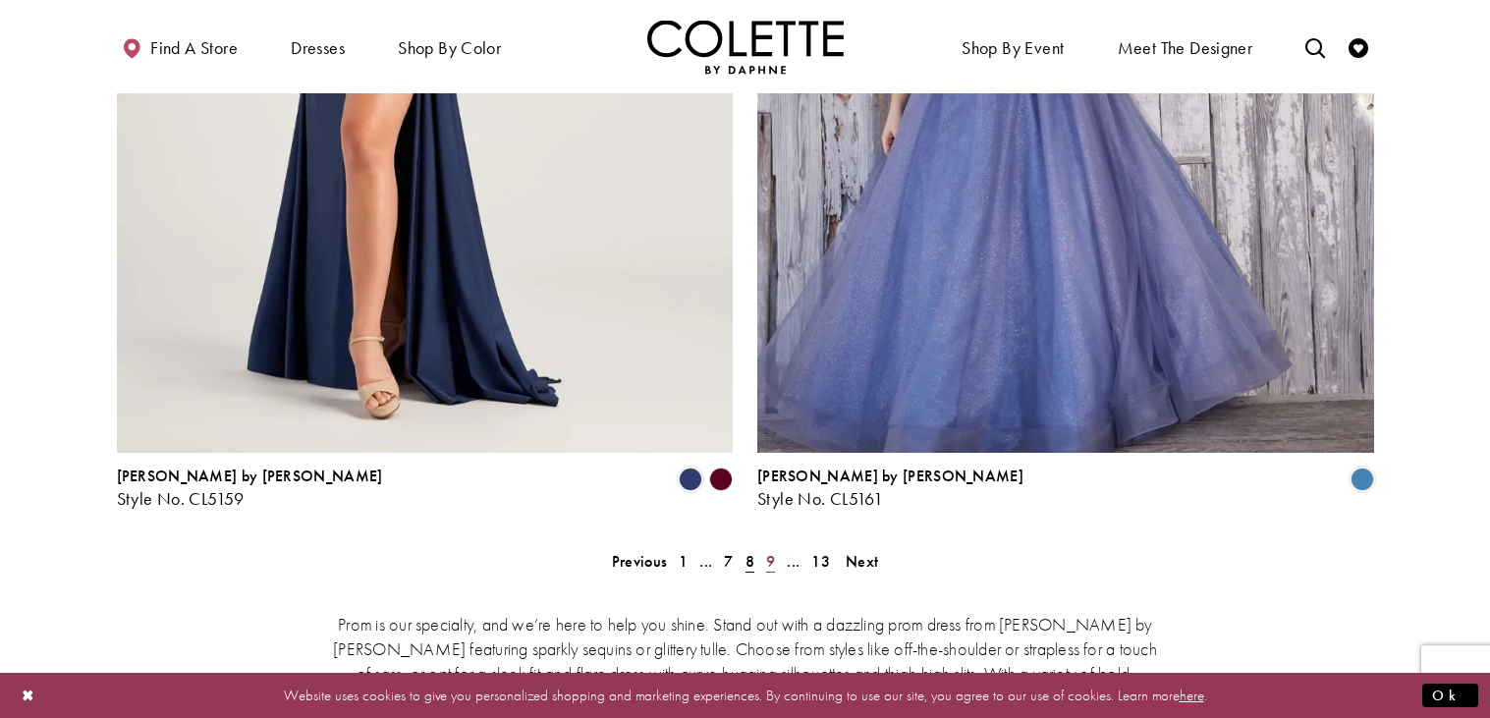
click at [766, 551] on span "9" at bounding box center [770, 561] width 9 height 21
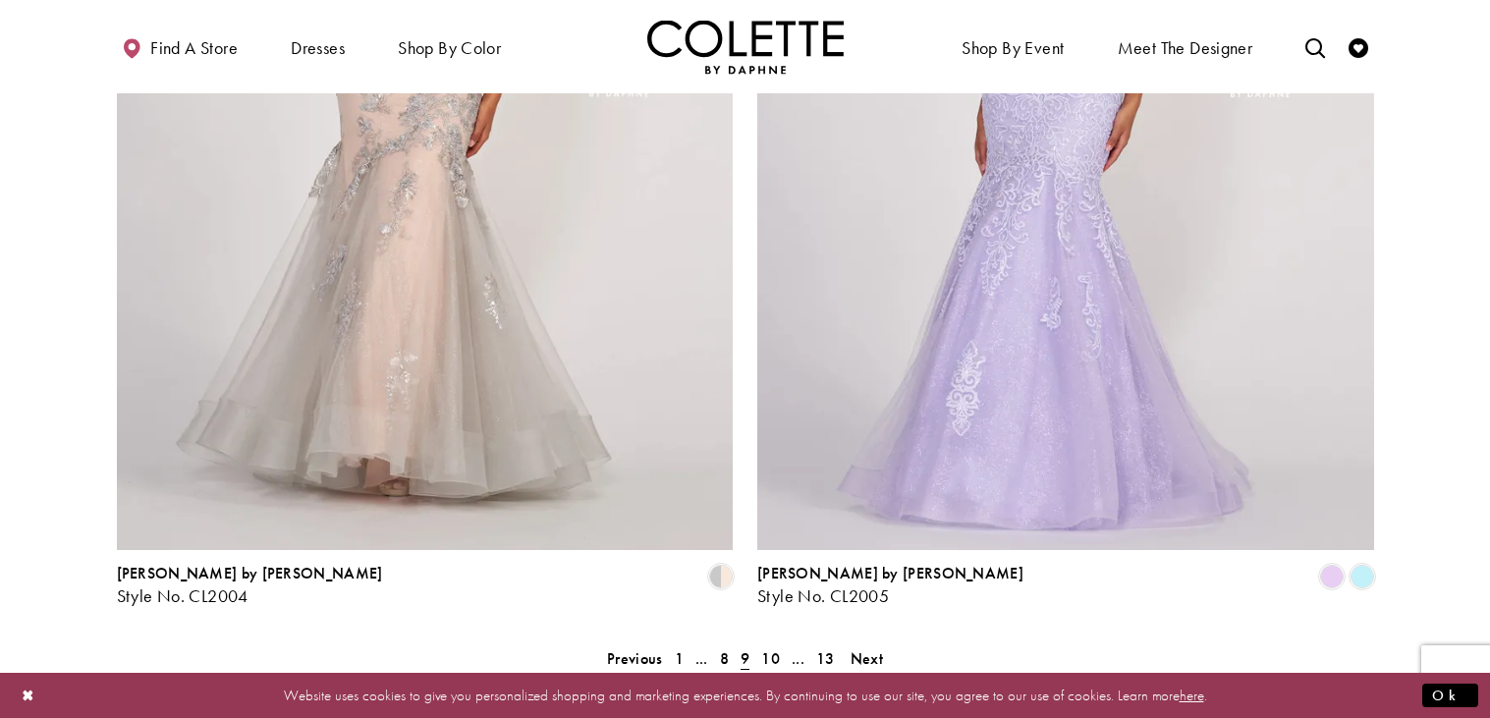
scroll to position [3845, 0]
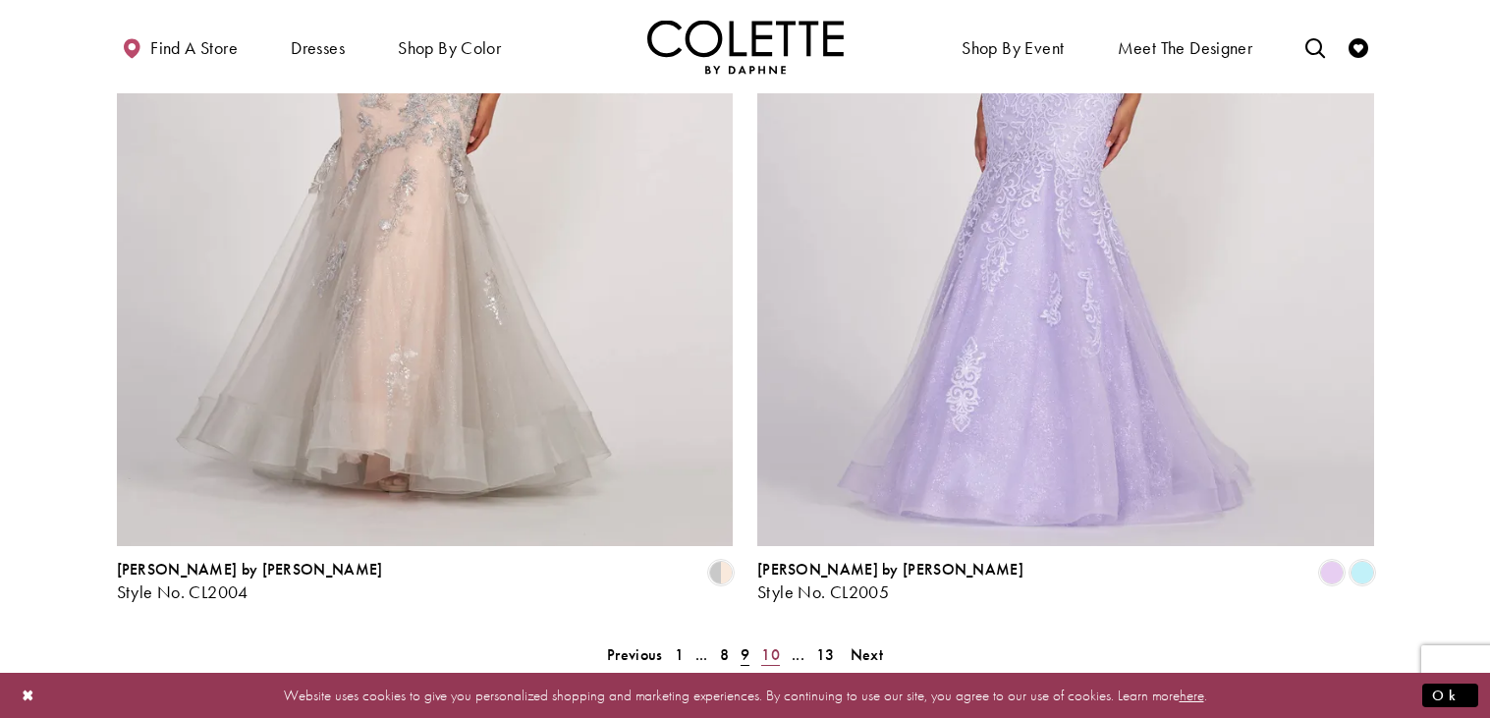
click at [778, 644] on span "10" at bounding box center [770, 654] width 19 height 21
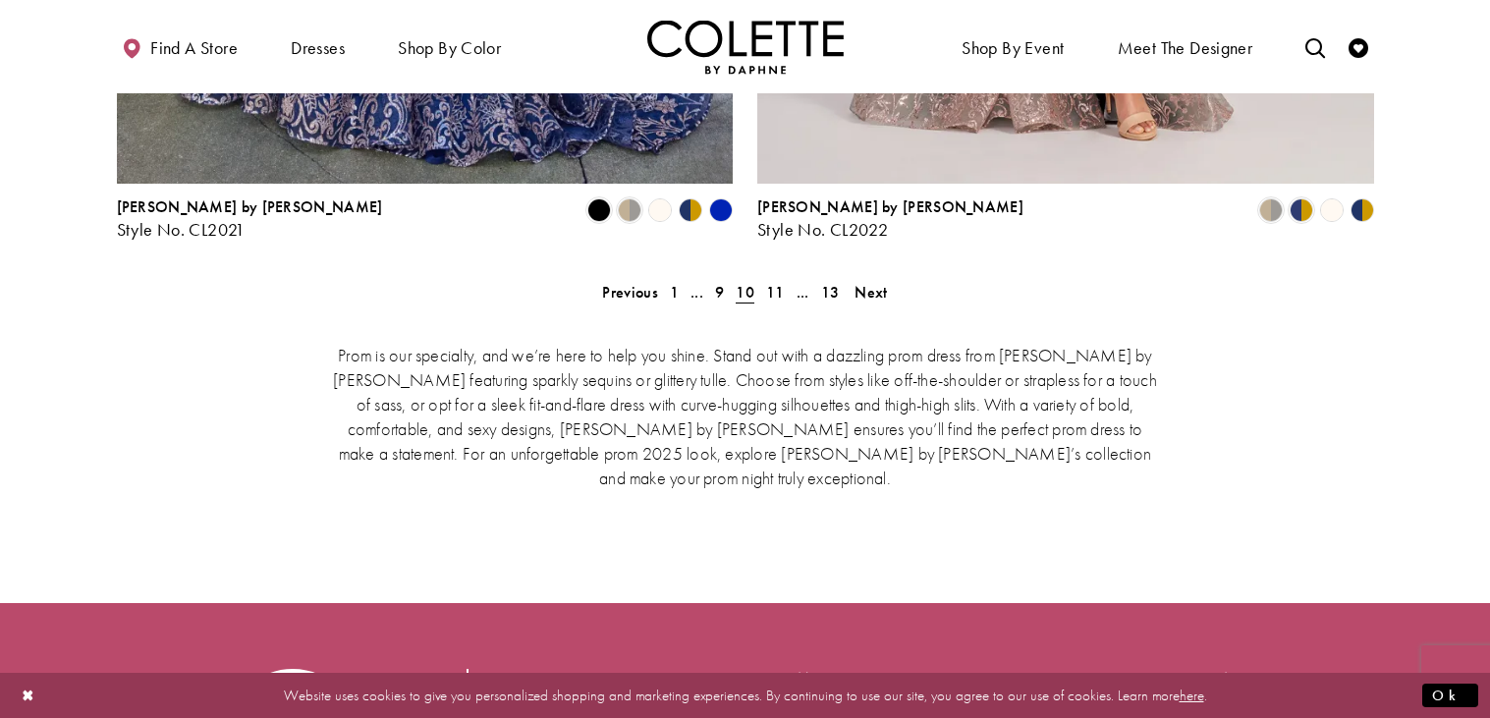
scroll to position [4275, 0]
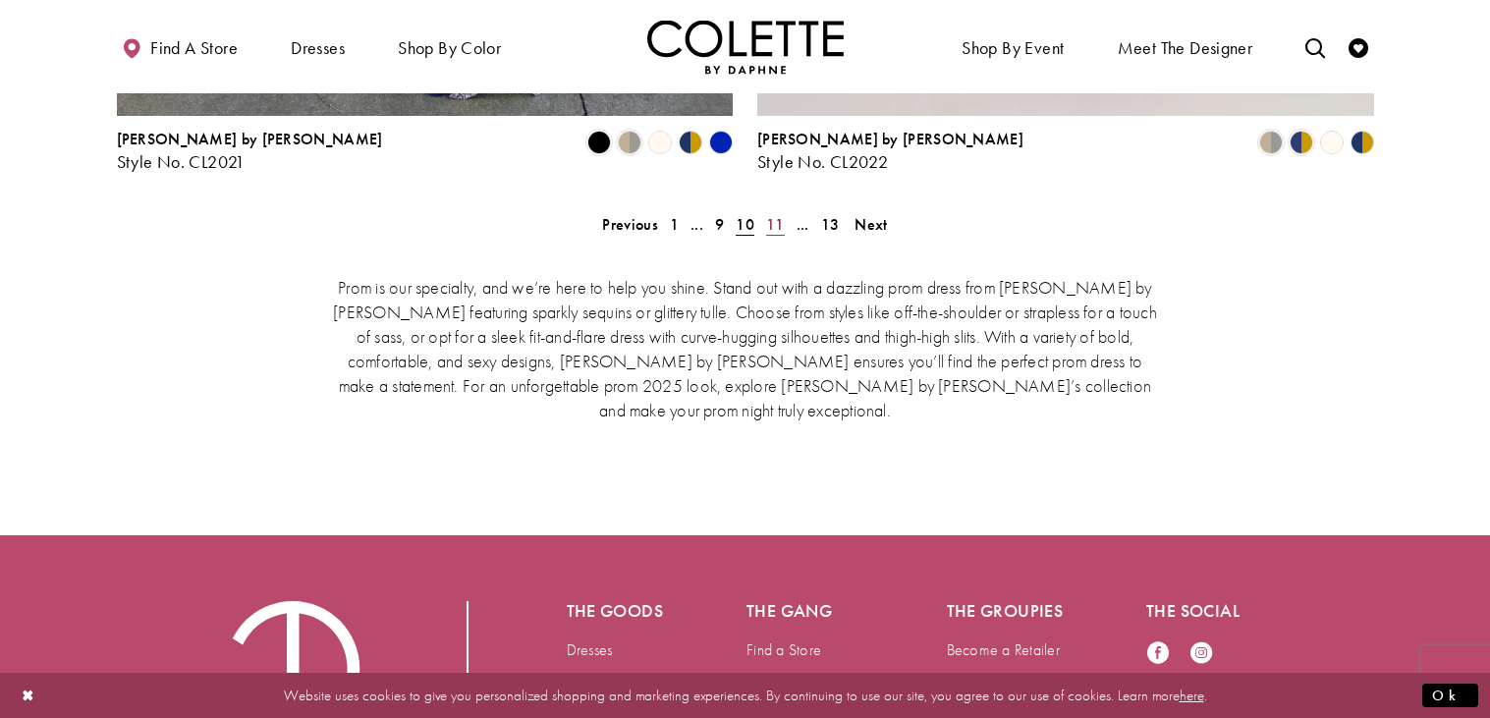
click at [769, 214] on span "11" at bounding box center [775, 224] width 19 height 21
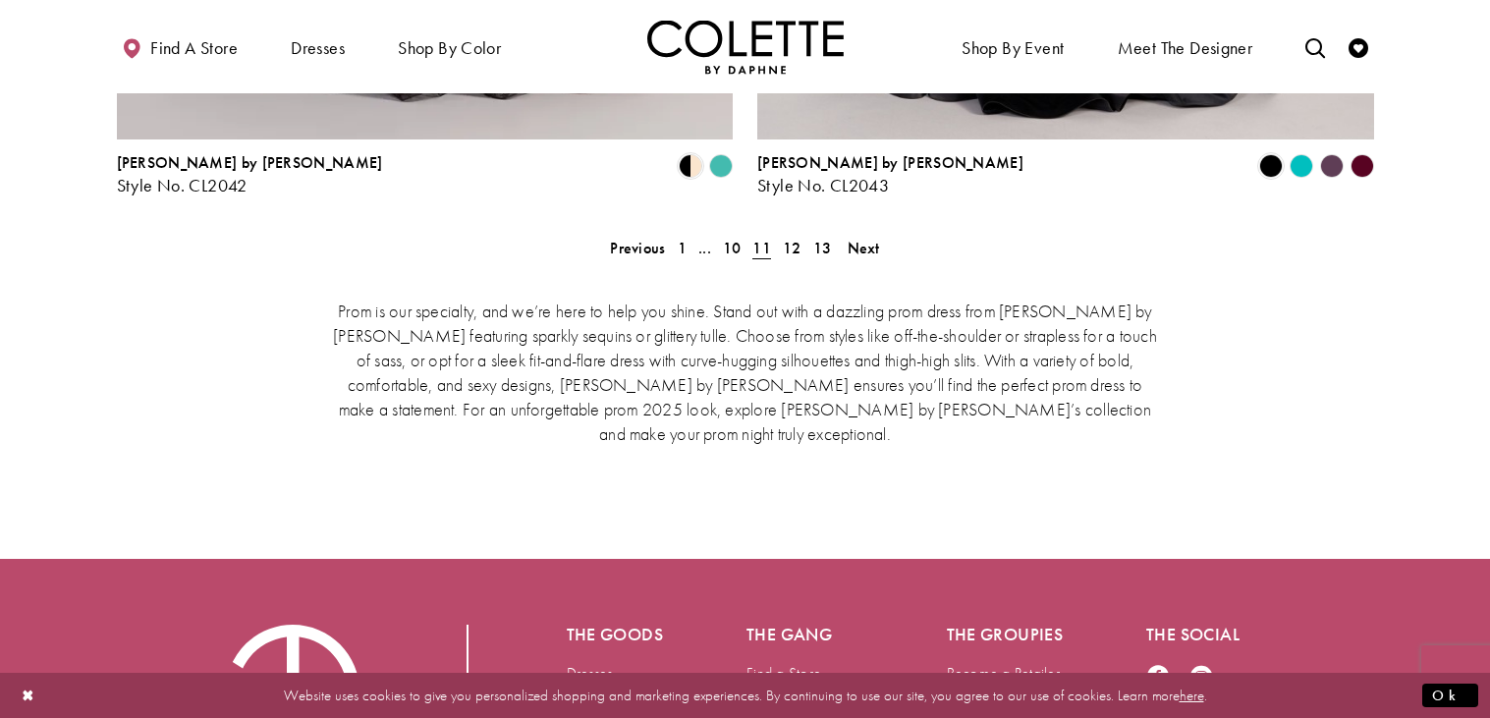
scroll to position [4277, 0]
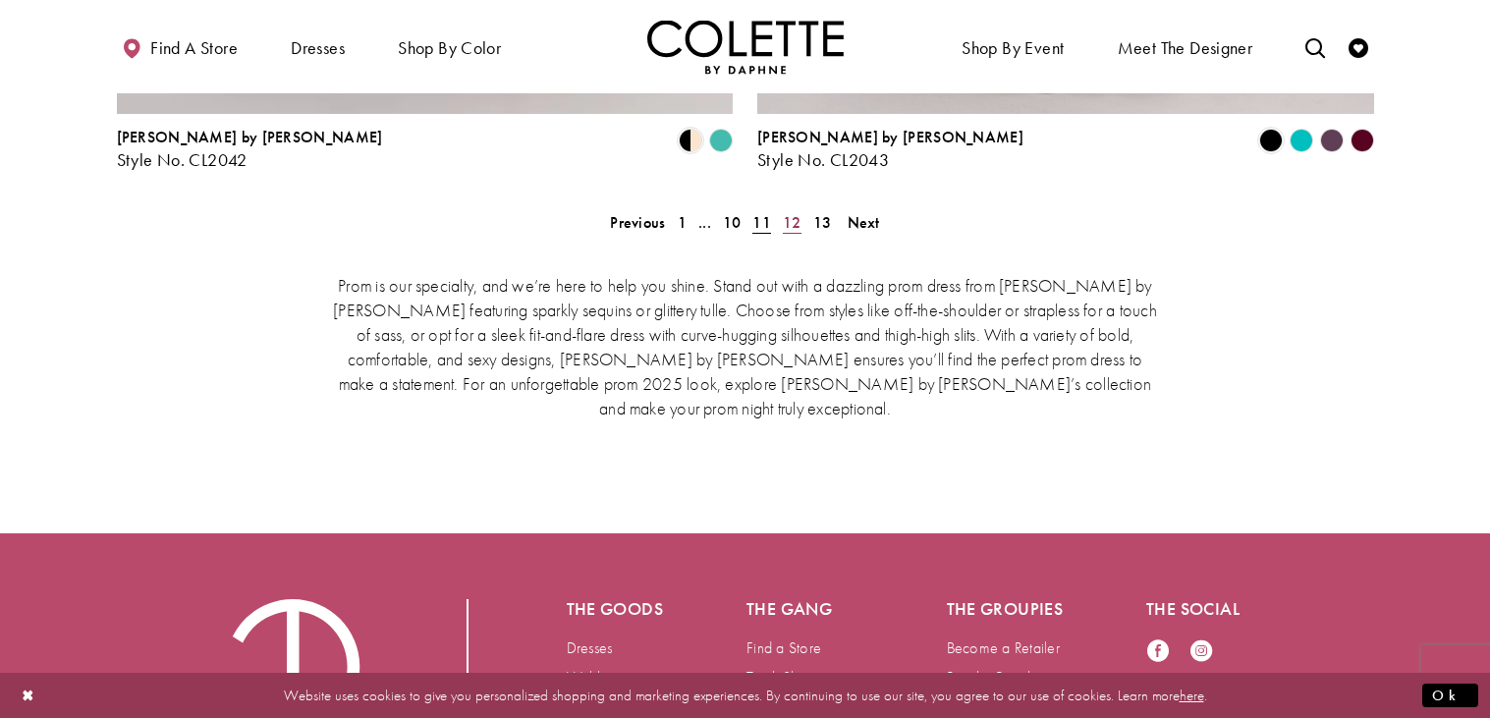
click at [791, 212] on span "12" at bounding box center [792, 222] width 19 height 21
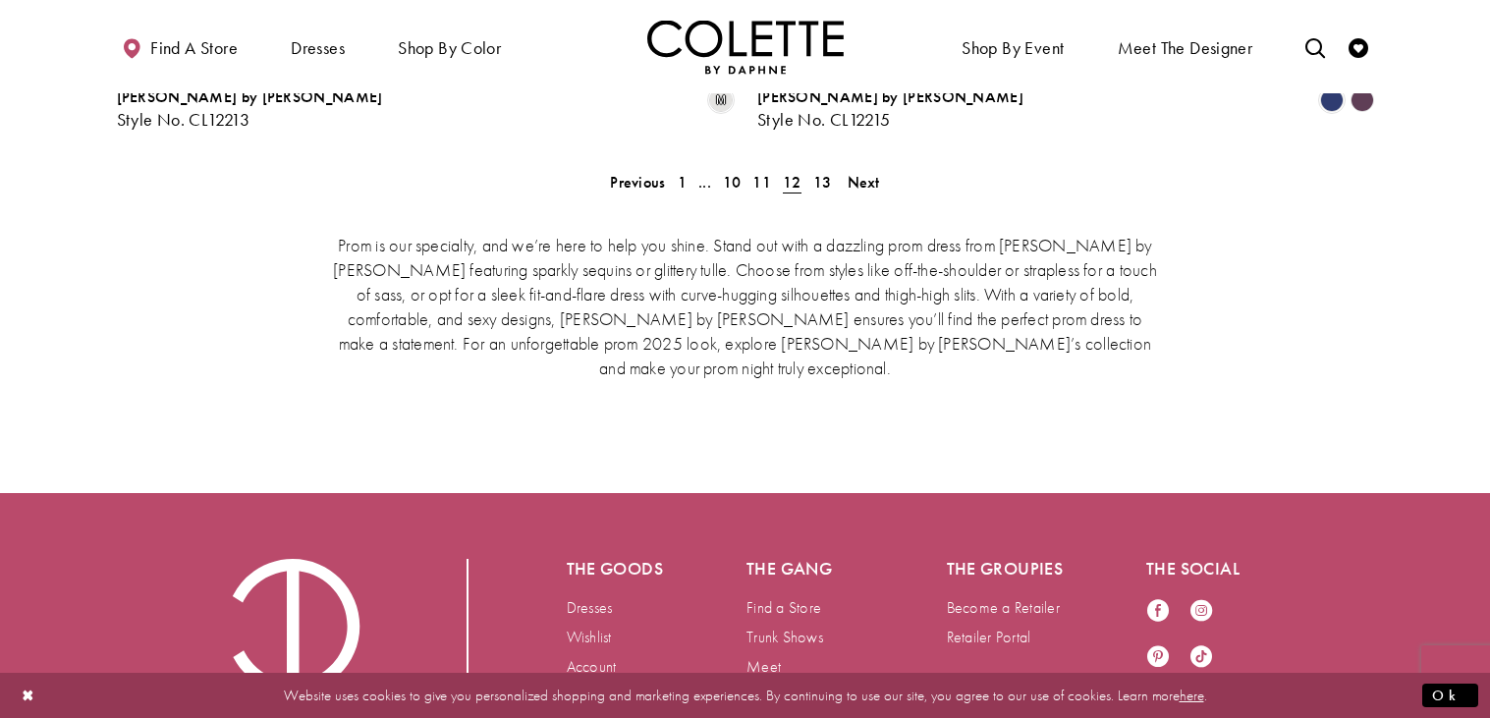
scroll to position [4237, 0]
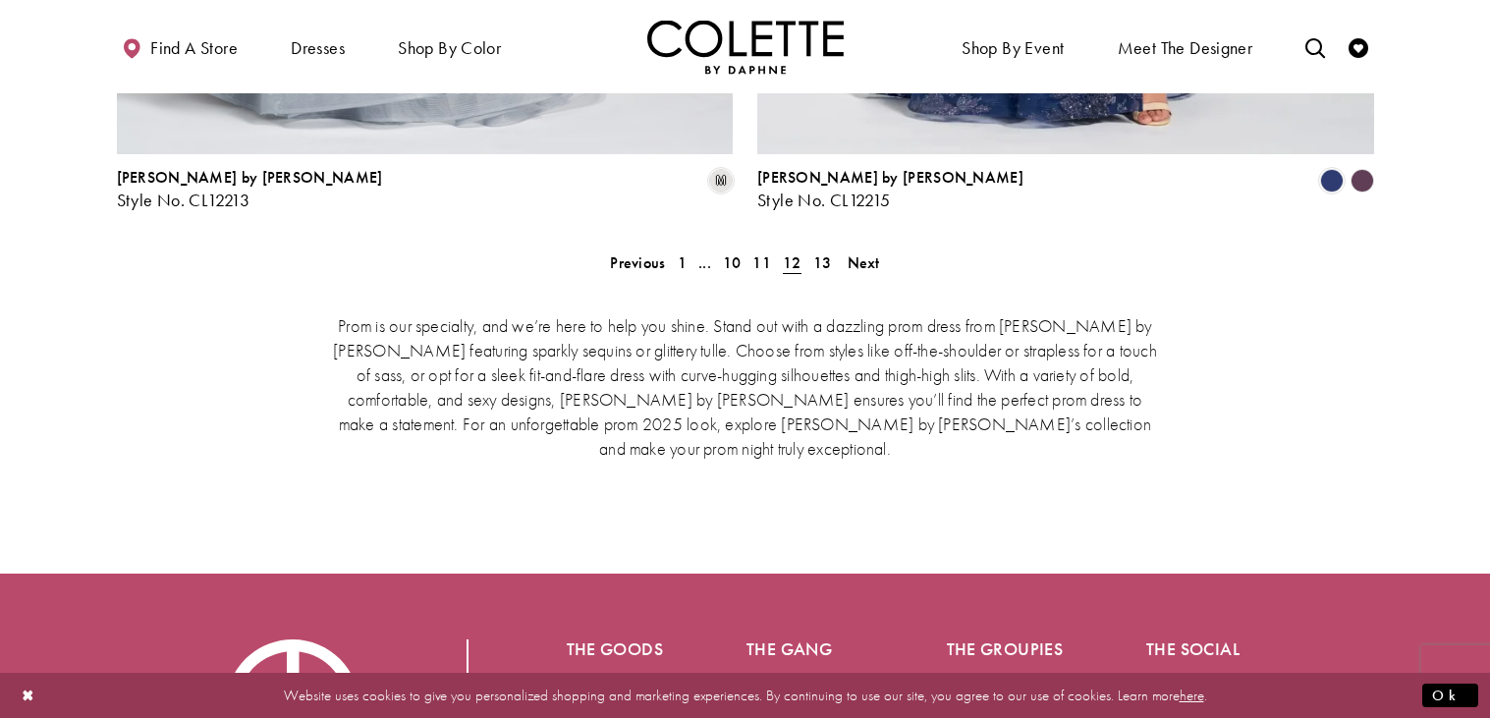
click at [796, 313] on p "Prom is our specialty, and we’re here to help you shine. Stand out with a dazzl…" at bounding box center [745, 386] width 835 height 147
click at [824, 271] on div "Prom is our specialty, and we’re here to help you shine. Stand out with a dazzl…" at bounding box center [745, 385] width 1257 height 229
click at [819, 252] on span "13" at bounding box center [822, 262] width 19 height 21
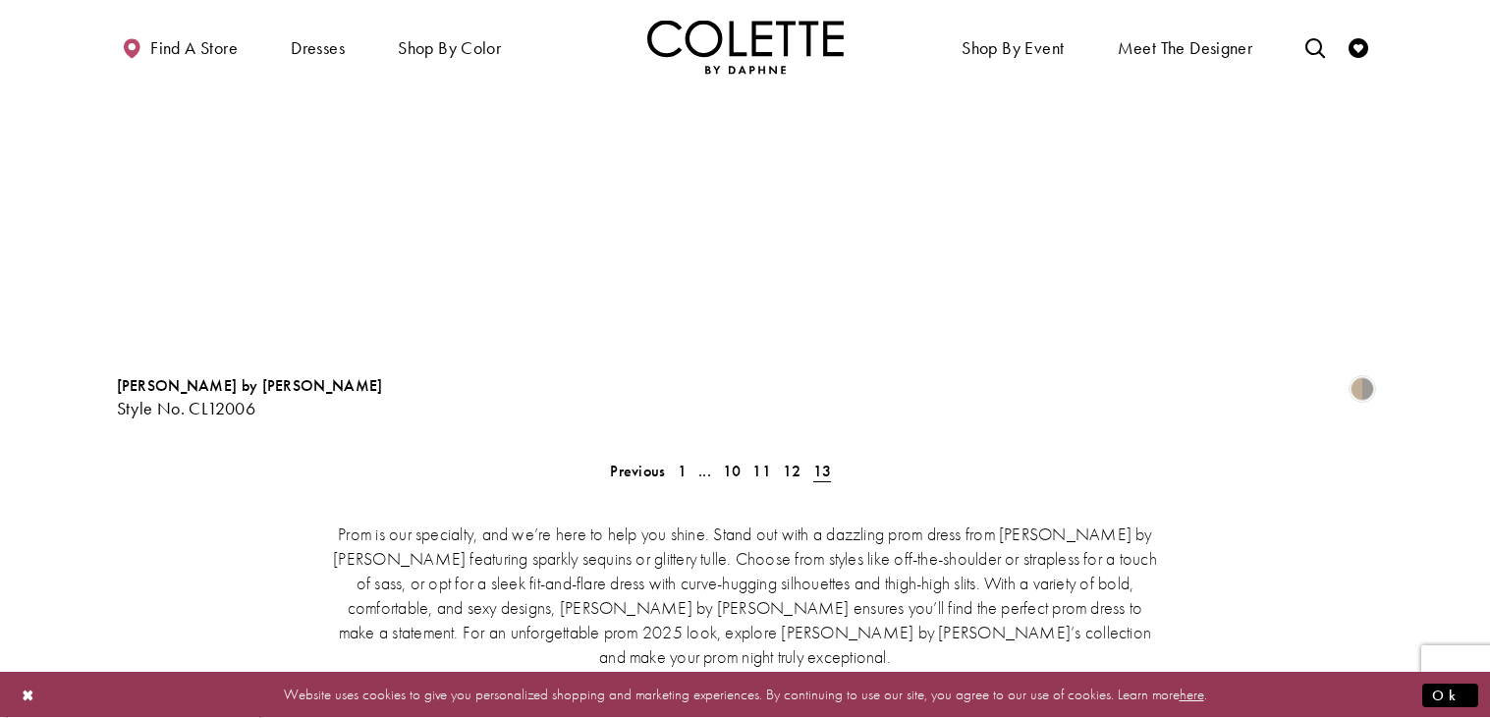
scroll to position [504, 0]
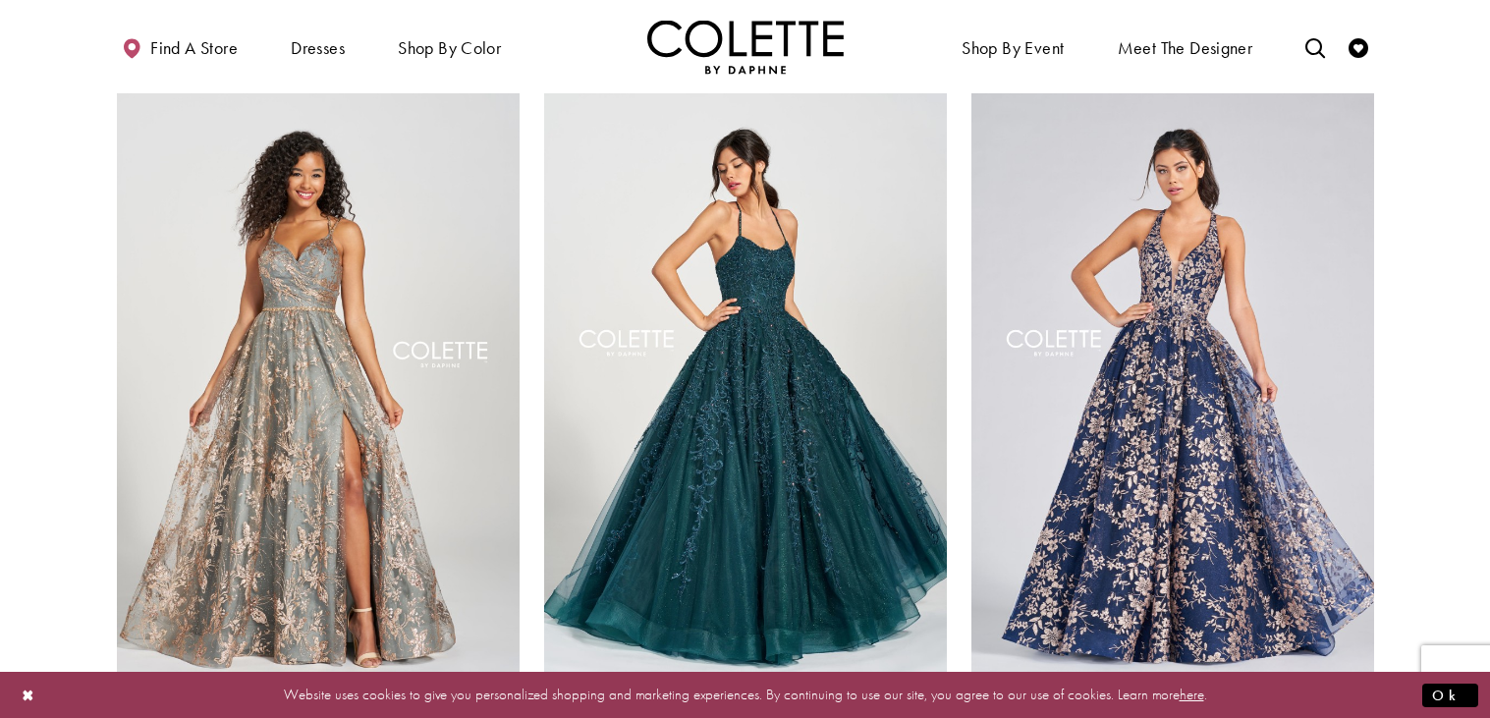
click at [1057, 689] on p "Website uses cookies to give you personalized shopping and marketing experience…" at bounding box center [744, 695] width 1207 height 27
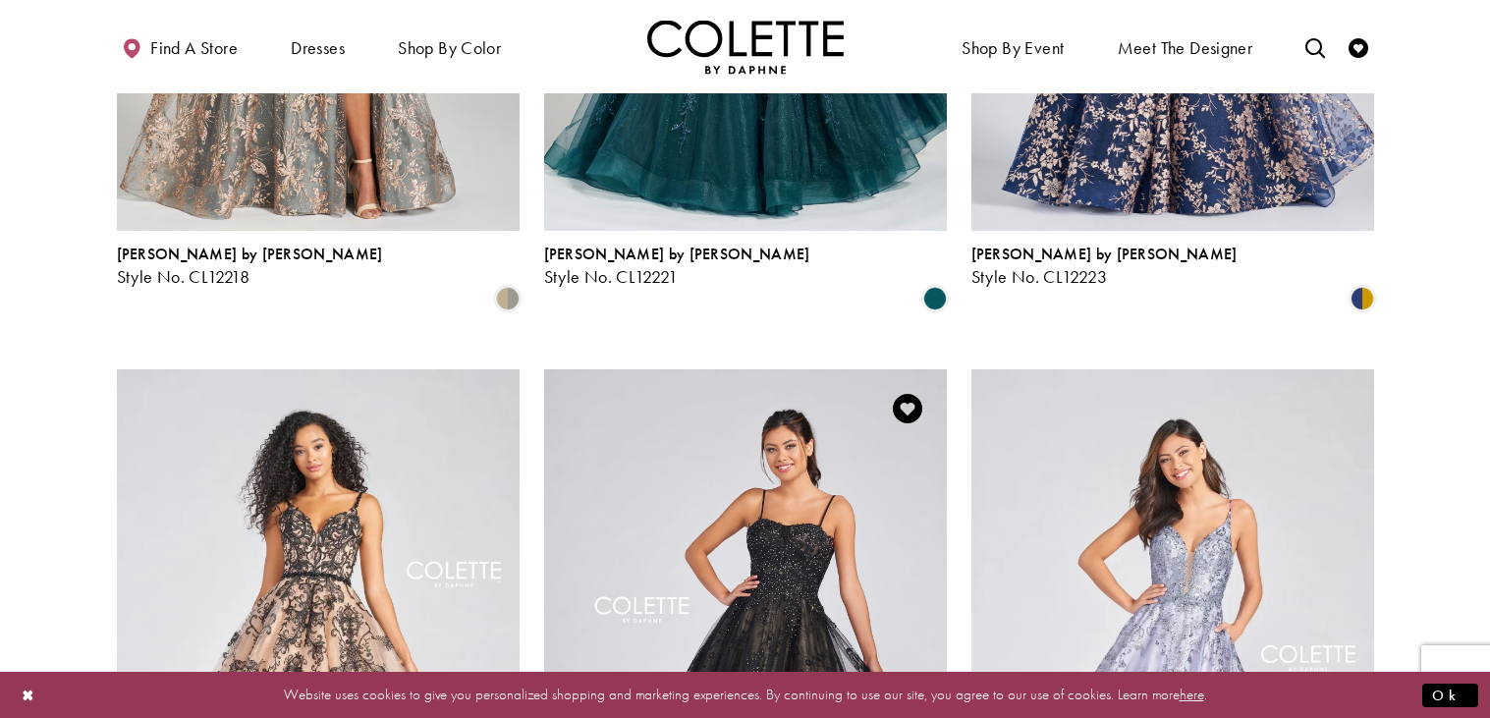
click at [811, 403] on img "Visit Colette by Daphne Style No. CL12248 Page" at bounding box center [745, 662] width 403 height 586
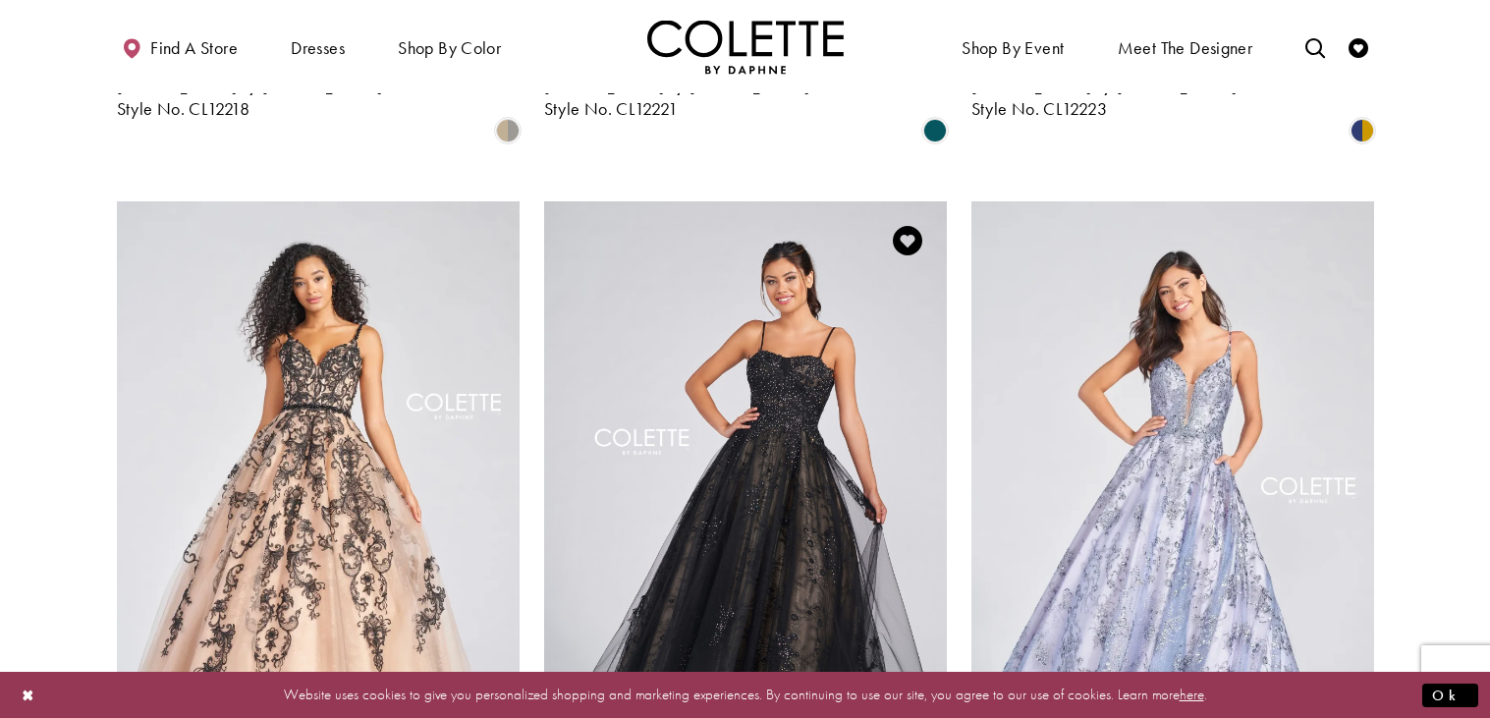
scroll to position [1100, 0]
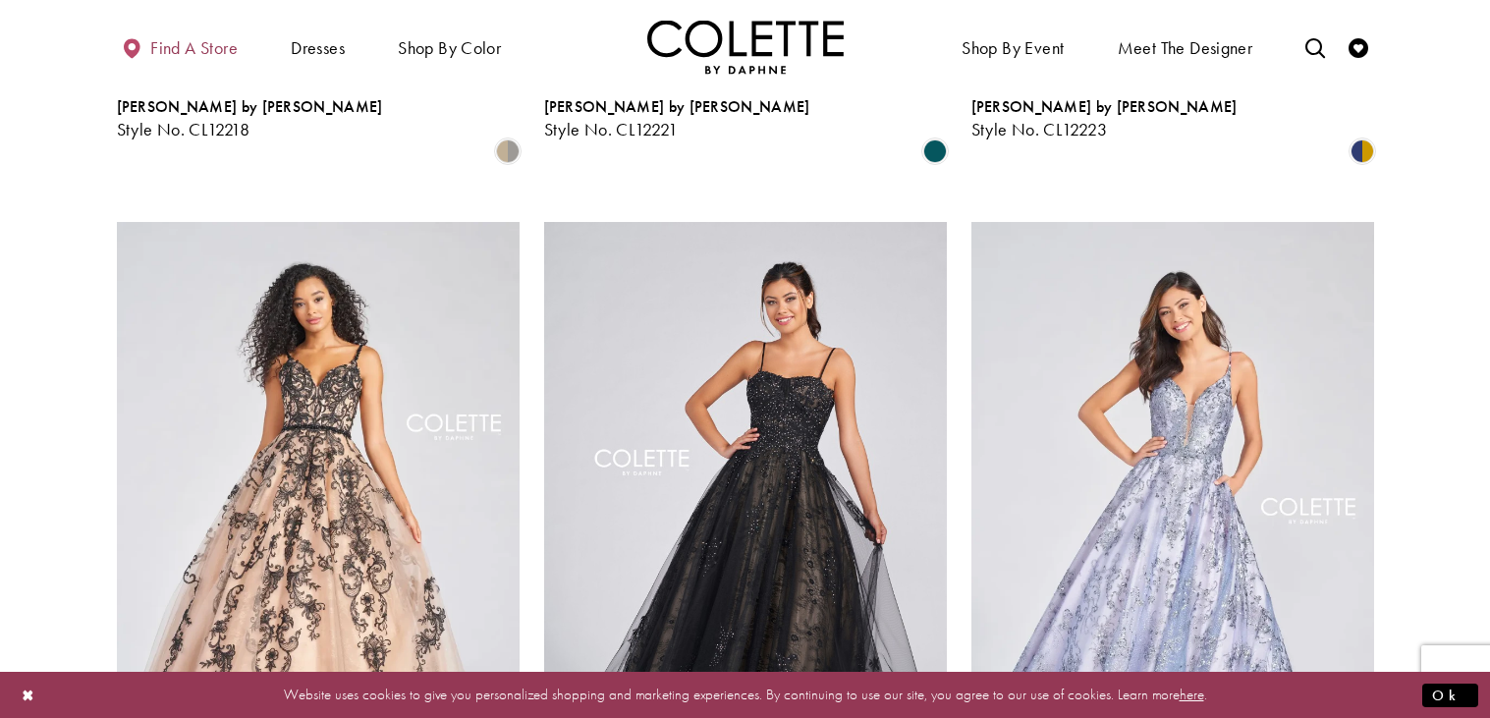
click at [205, 44] on span "Find a store" at bounding box center [193, 48] width 87 height 20
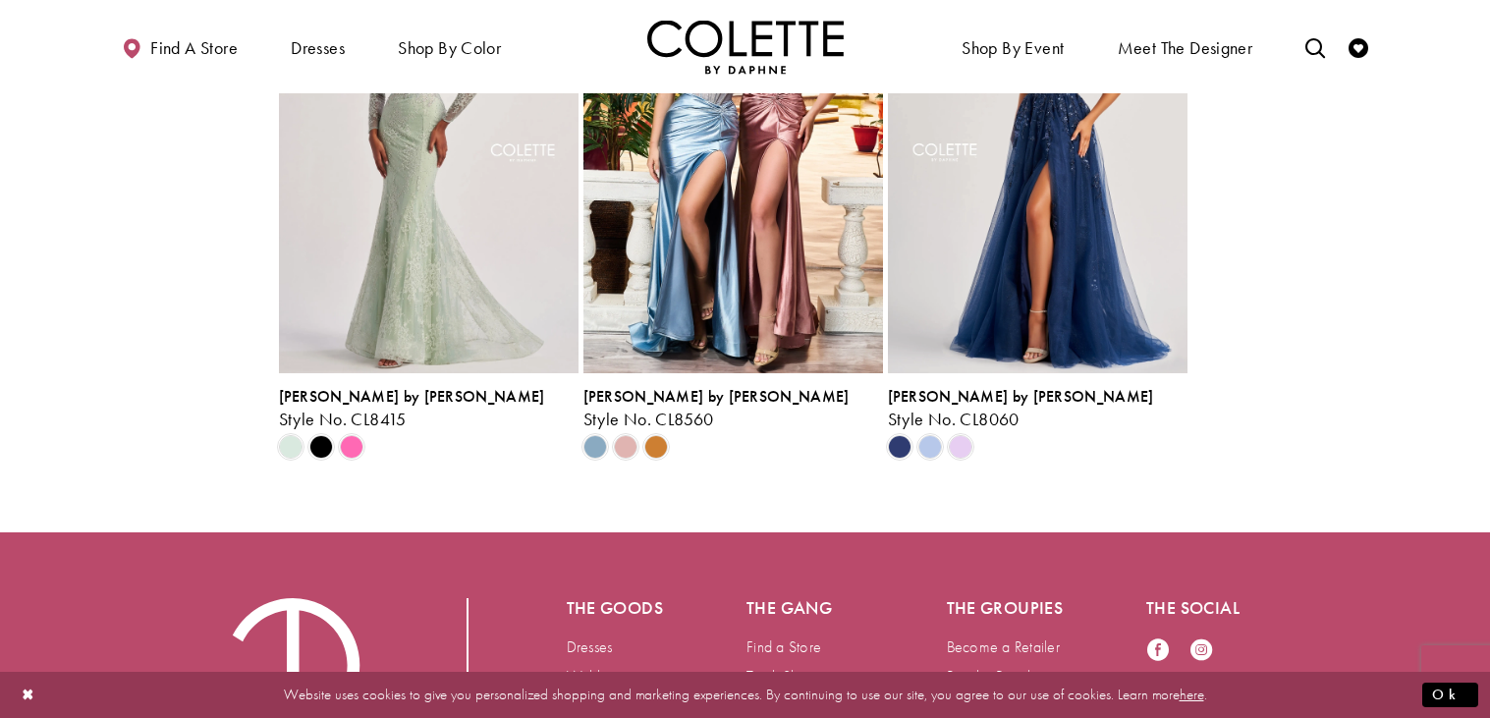
scroll to position [4369, 0]
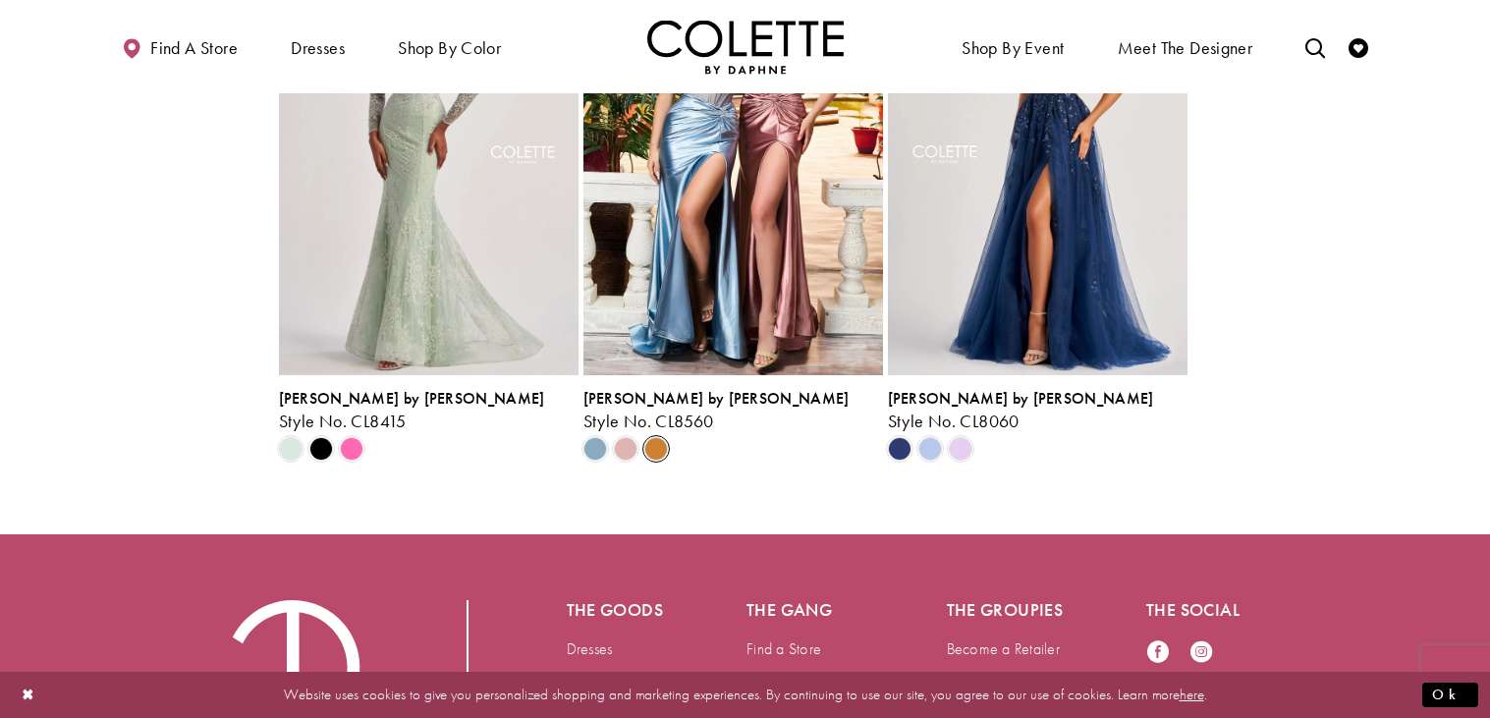
click at [646, 447] on span "Scroll List" at bounding box center [656, 449] width 24 height 24
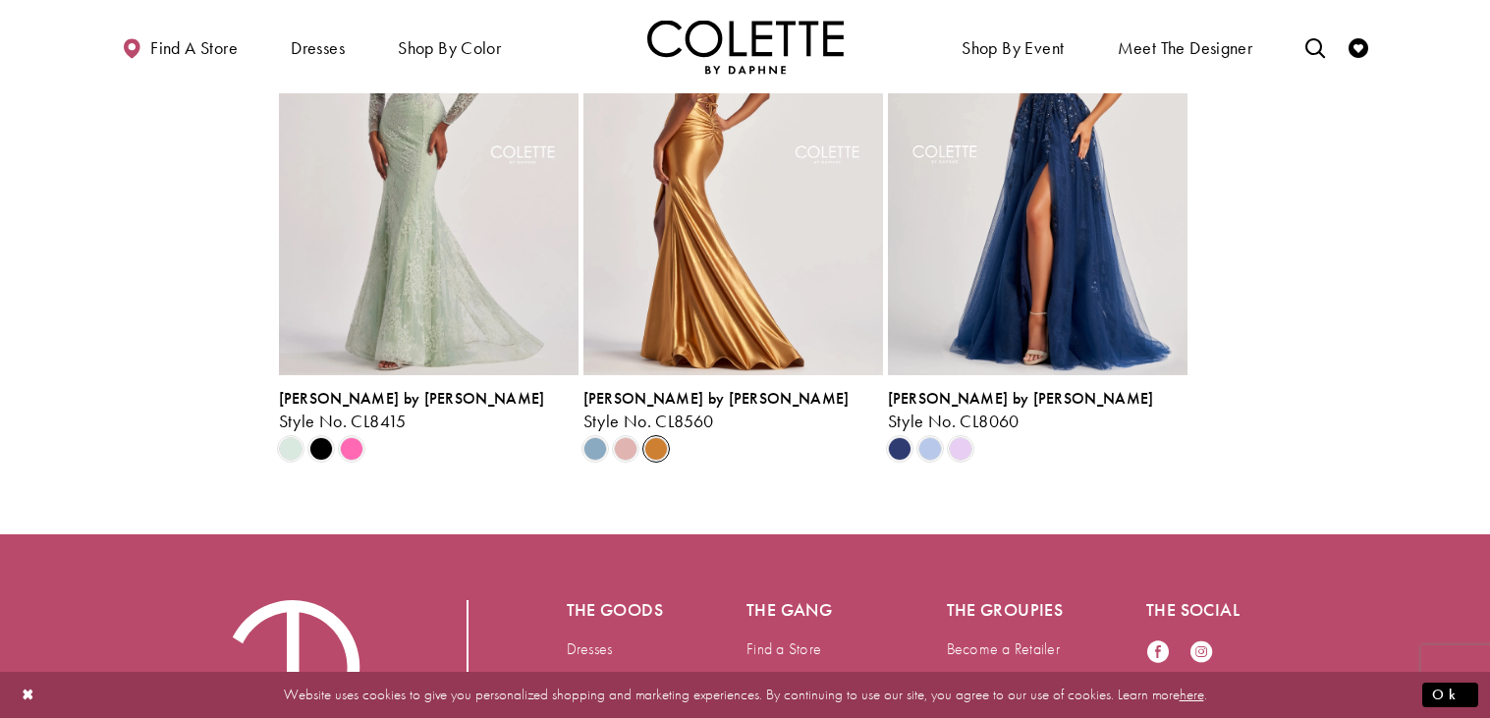
click at [646, 447] on span "Scroll List" at bounding box center [656, 449] width 24 height 24
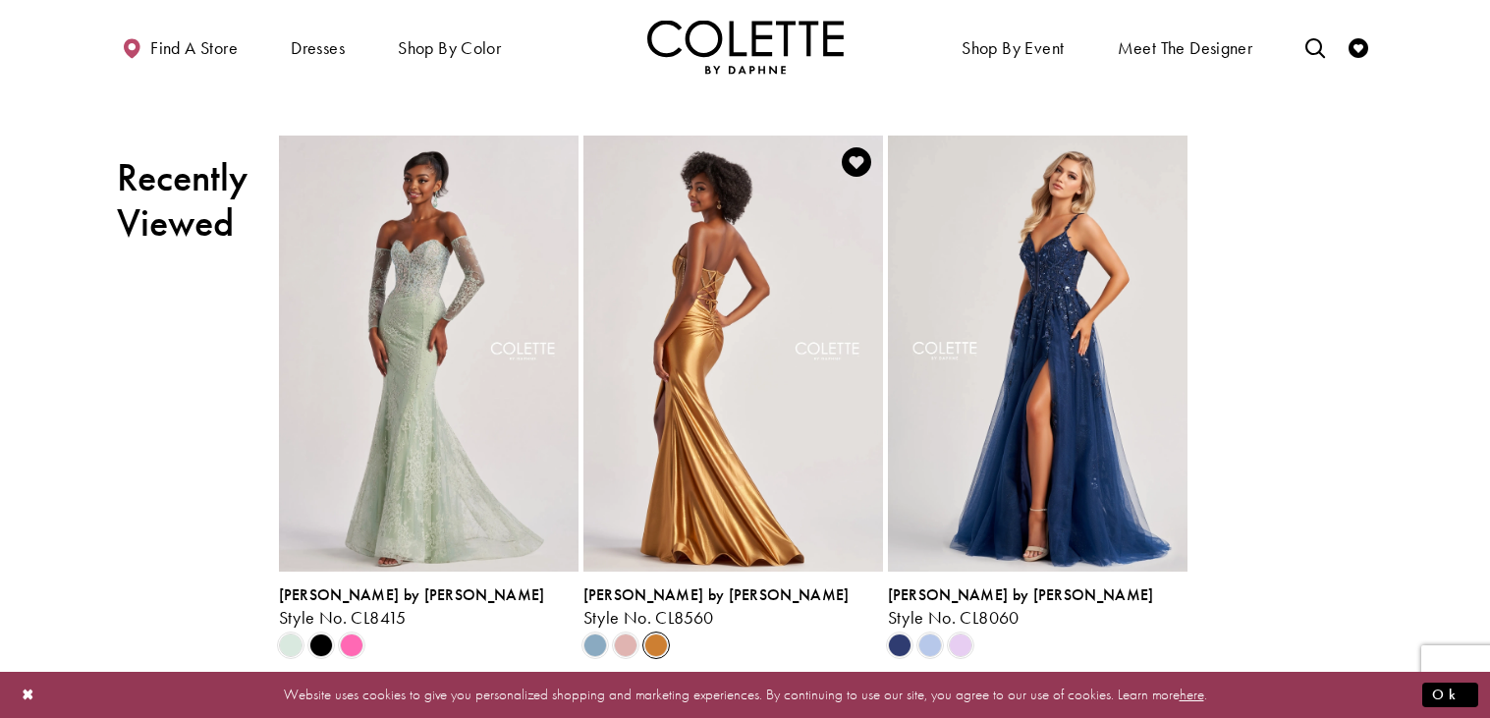
scroll to position [4170, 0]
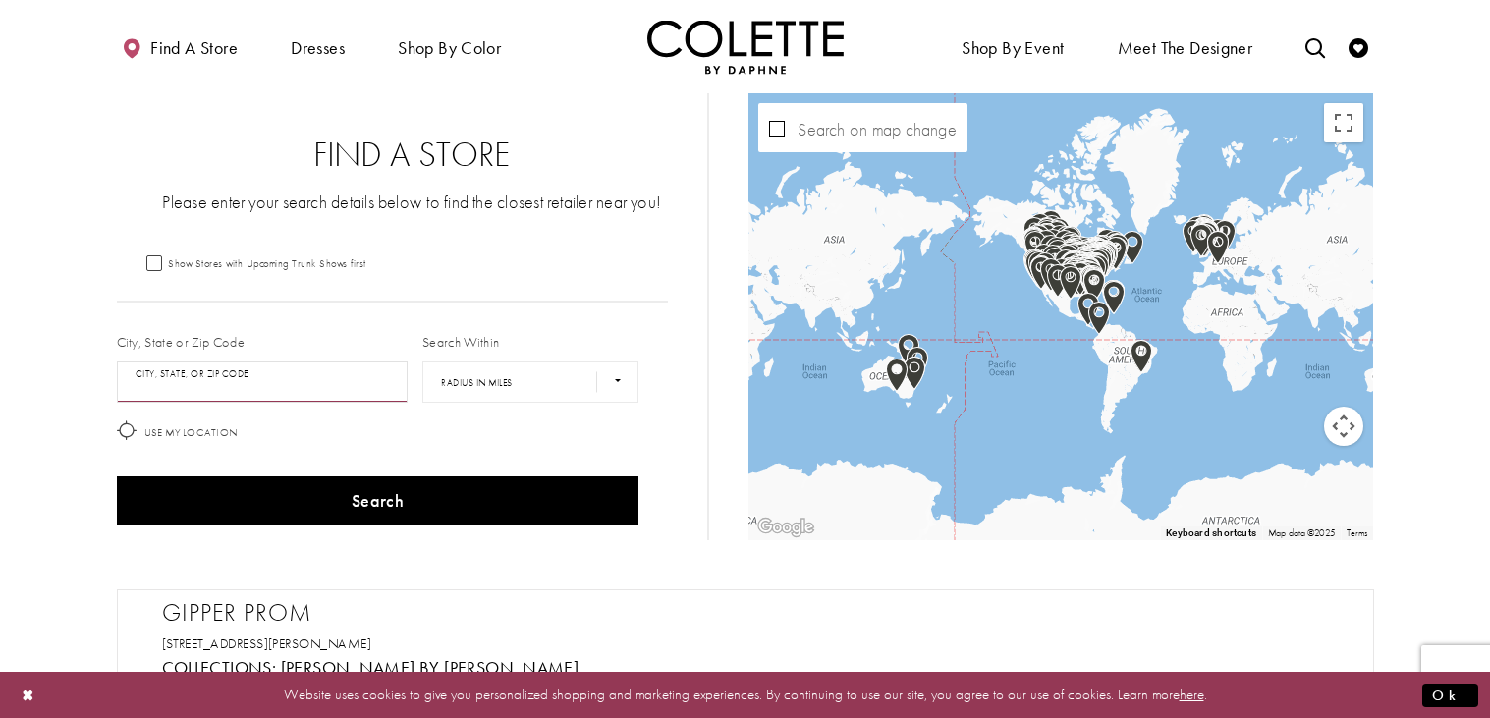
click at [175, 378] on input "City, State, or ZIP Code" at bounding box center [263, 382] width 292 height 41
click at [220, 391] on input "City, State, or ZIP Code" at bounding box center [263, 382] width 292 height 41
type input "*"
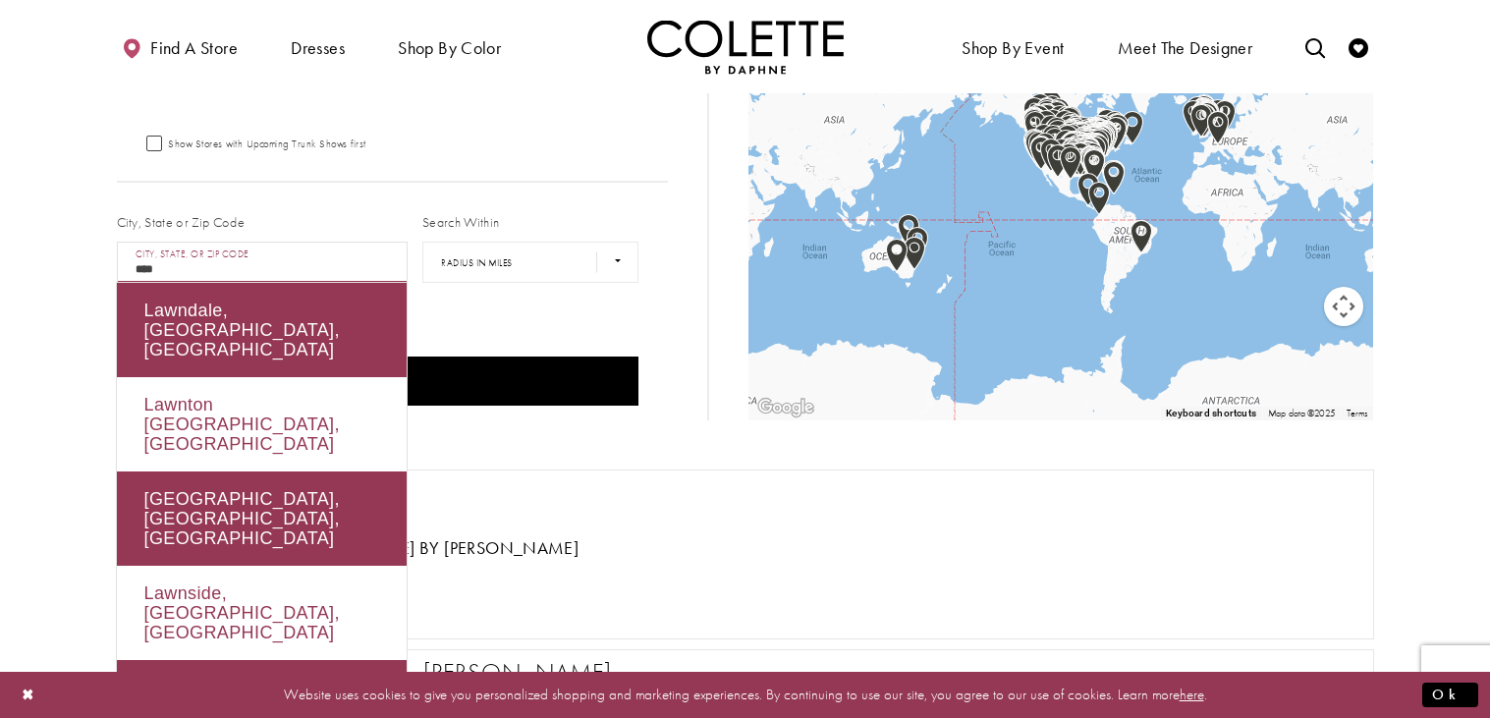
scroll to position [121, 0]
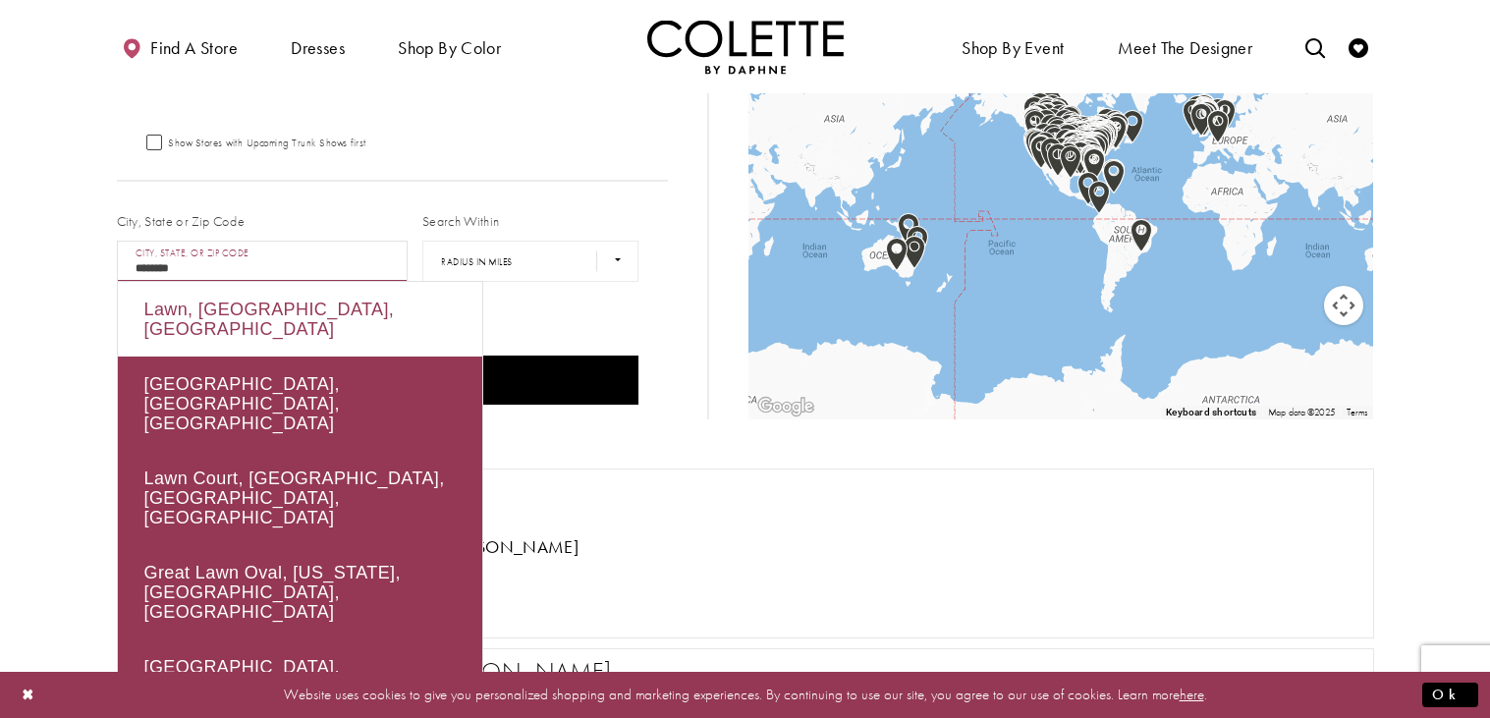
click at [391, 302] on div "Lawn, NL, Canada" at bounding box center [300, 319] width 364 height 75
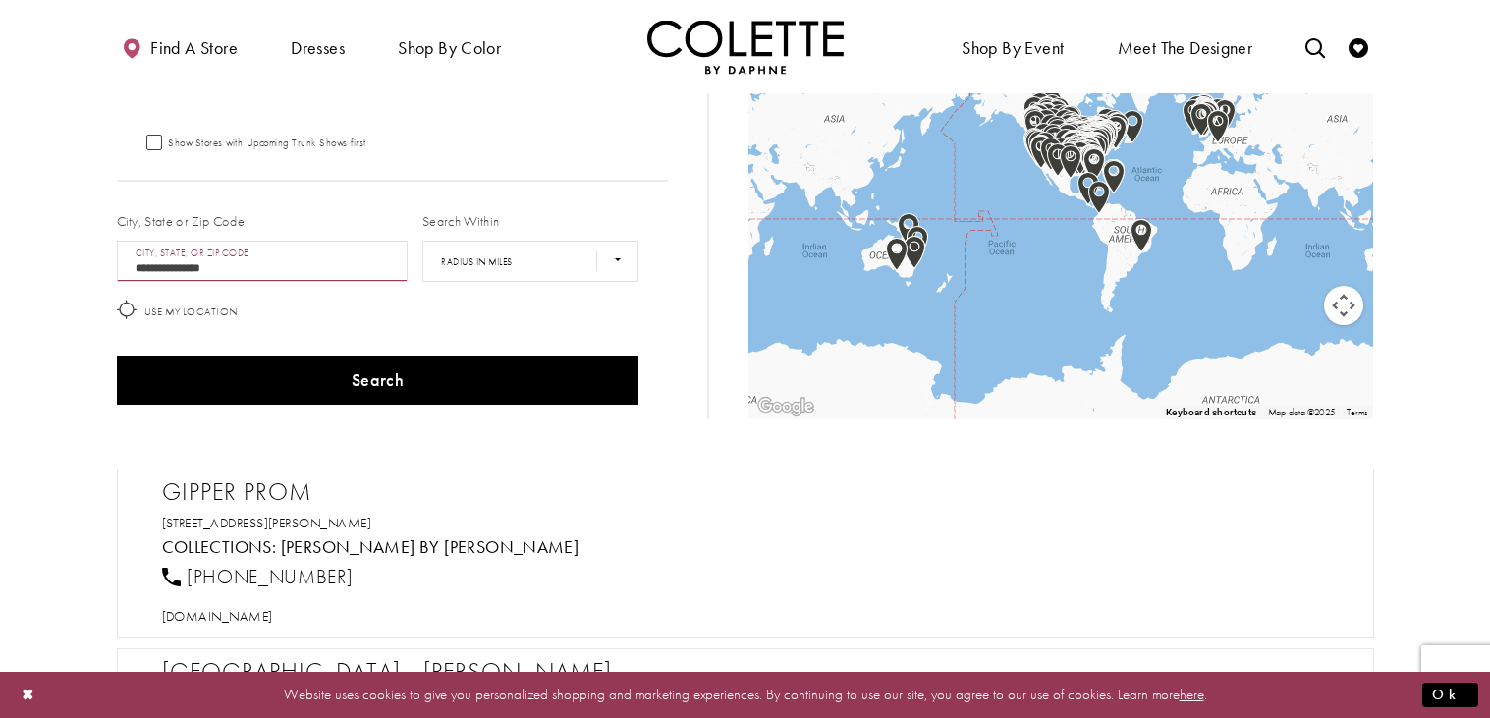
type input "**********"
click at [585, 252] on select "**** ** *** *** ***" at bounding box center [530, 261] width 216 height 41
click at [541, 248] on select "**** ** *** *** ***" at bounding box center [530, 261] width 216 height 41
select select "******"
click at [422, 241] on select "**** ** *** *** ***" at bounding box center [530, 261] width 216 height 41
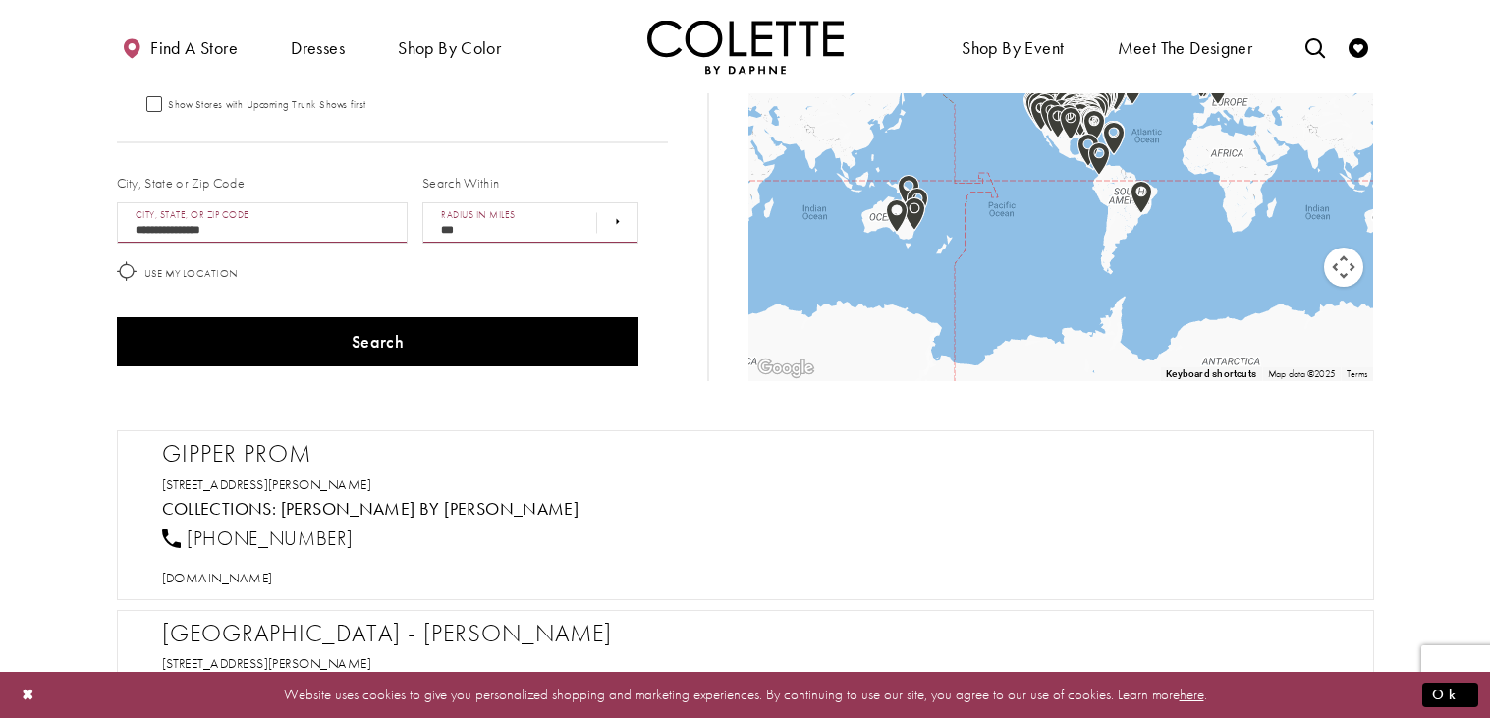
scroll to position [194, 0]
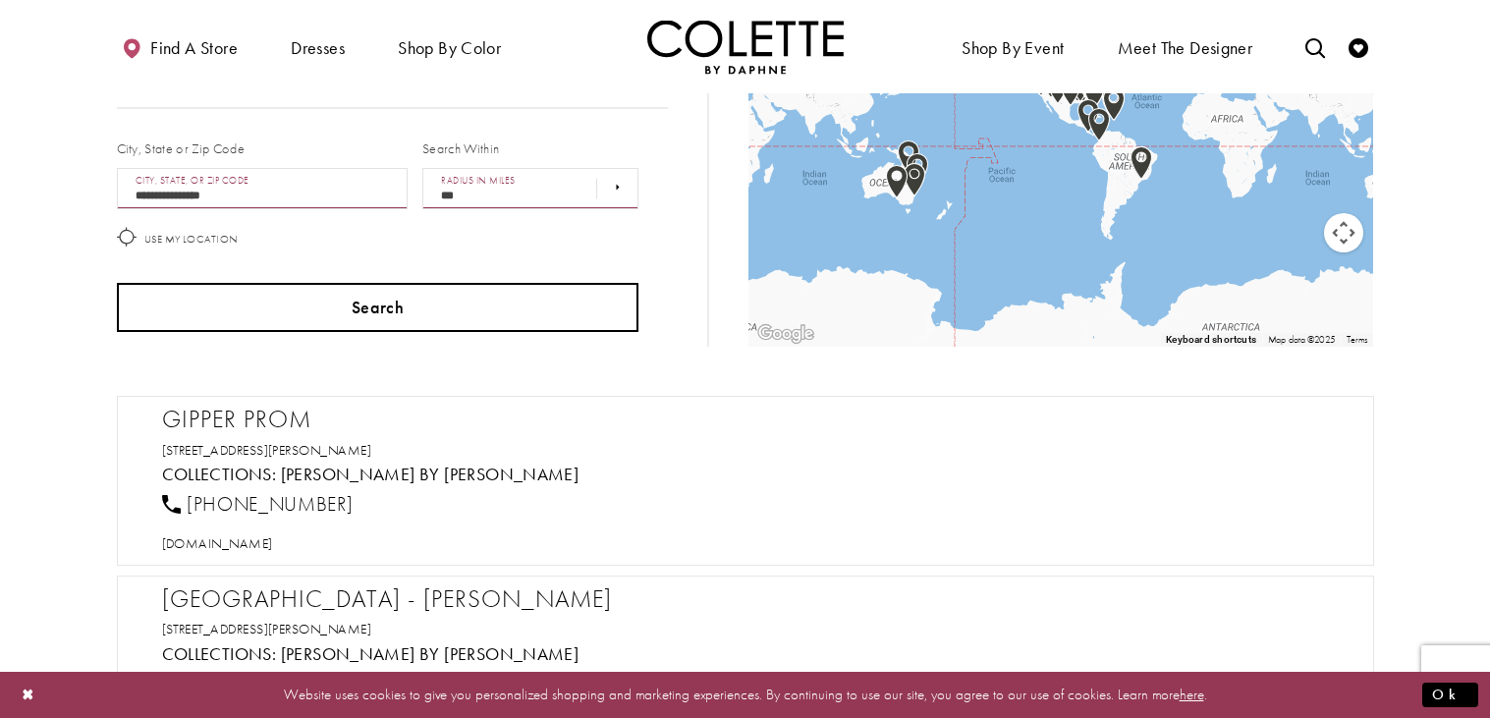
click at [484, 287] on button "Search" at bounding box center [378, 307] width 523 height 49
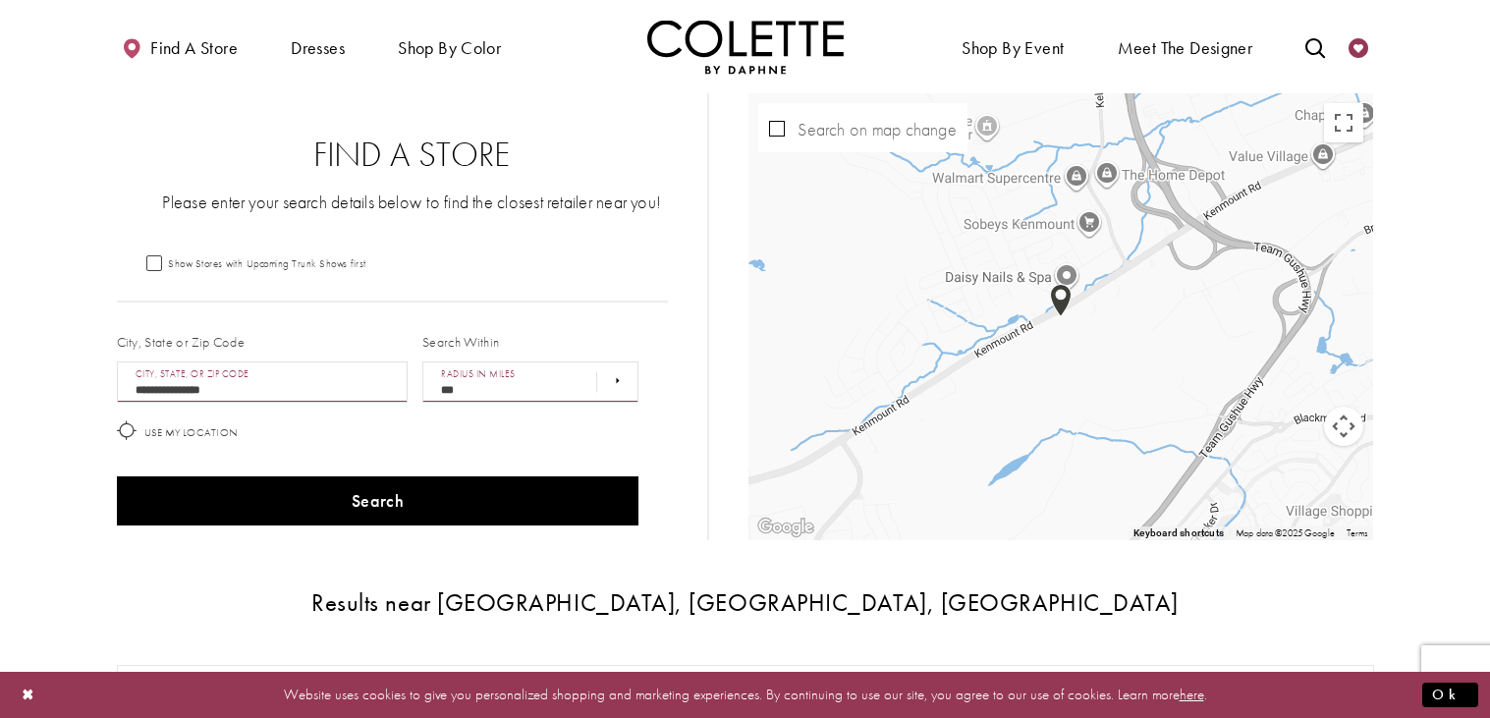
click at [1364, 52] on icon "Check Wishlist" at bounding box center [1359, 48] width 20 height 20
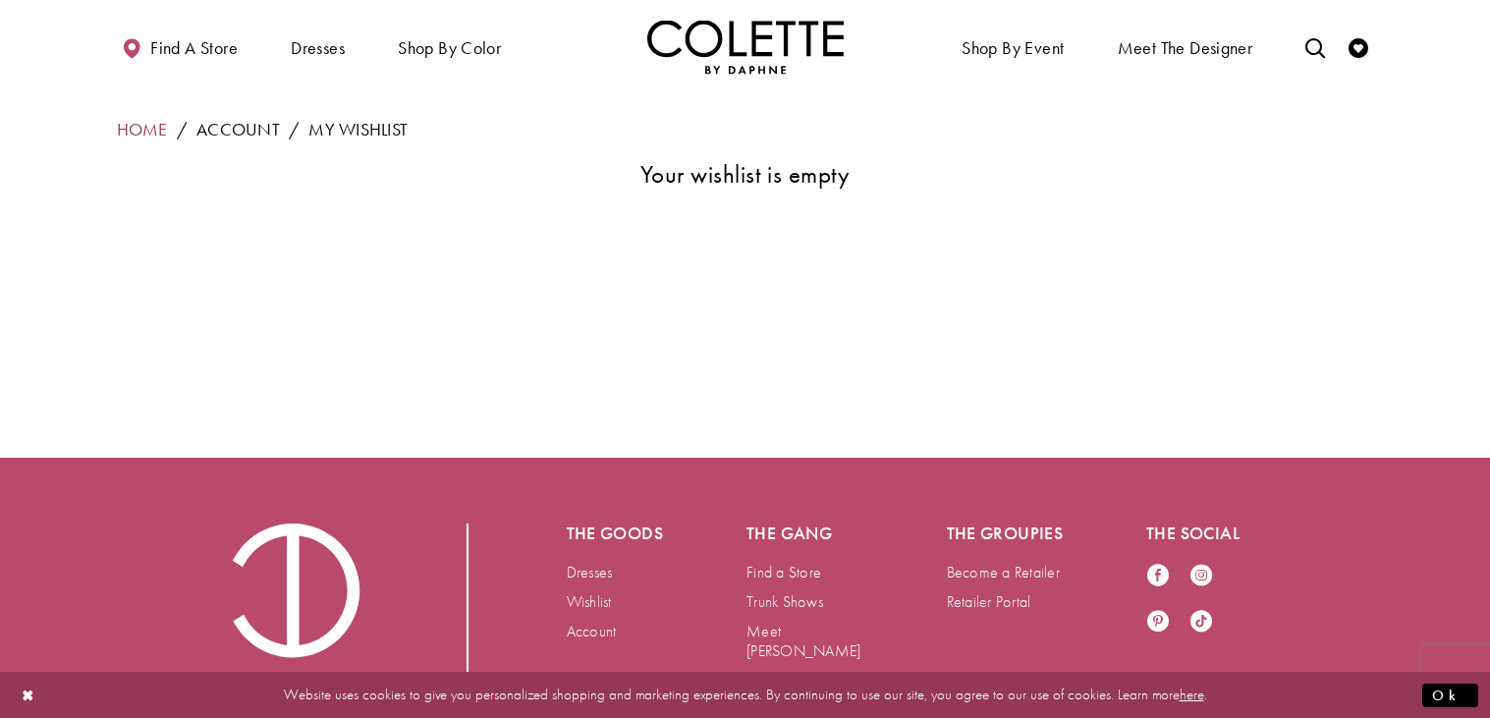
click at [142, 124] on link "Home" at bounding box center [142, 129] width 51 height 25
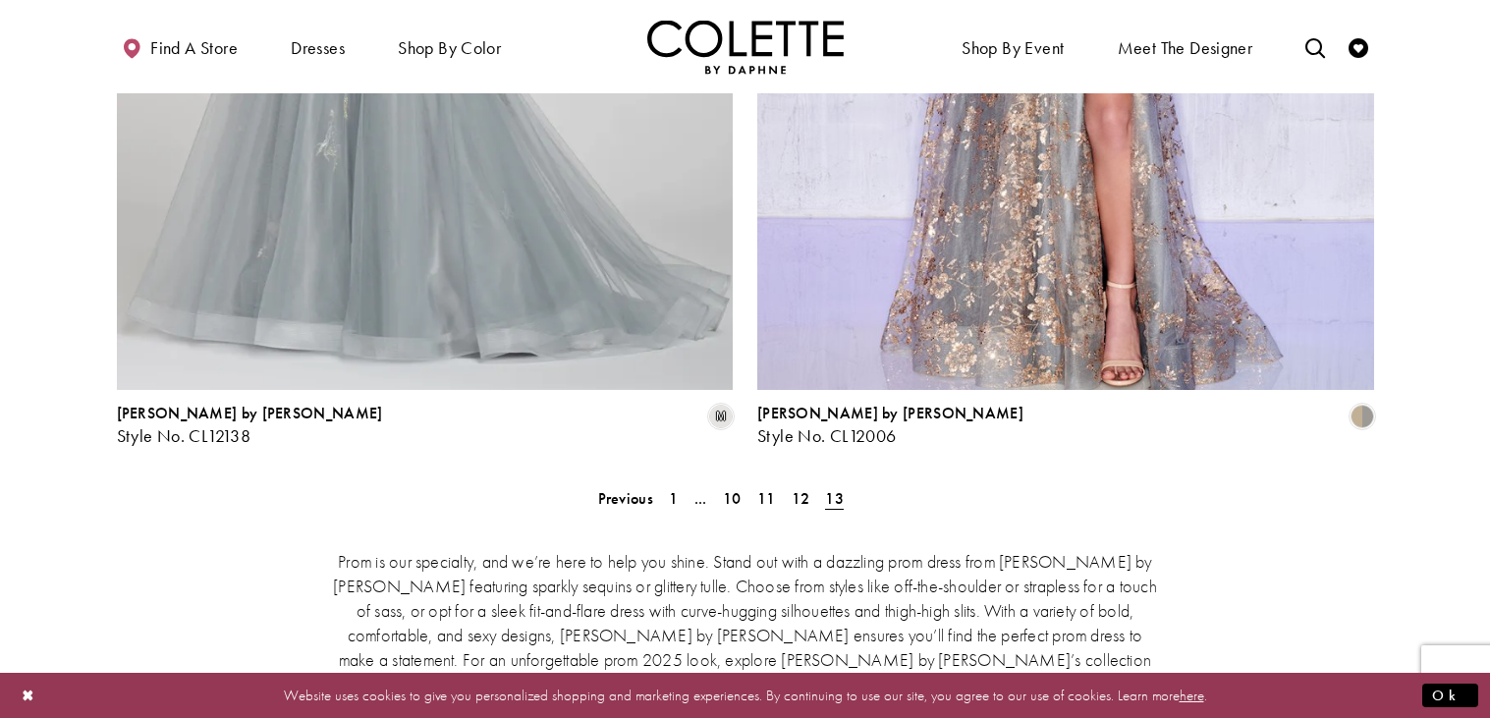
scroll to position [4042, 0]
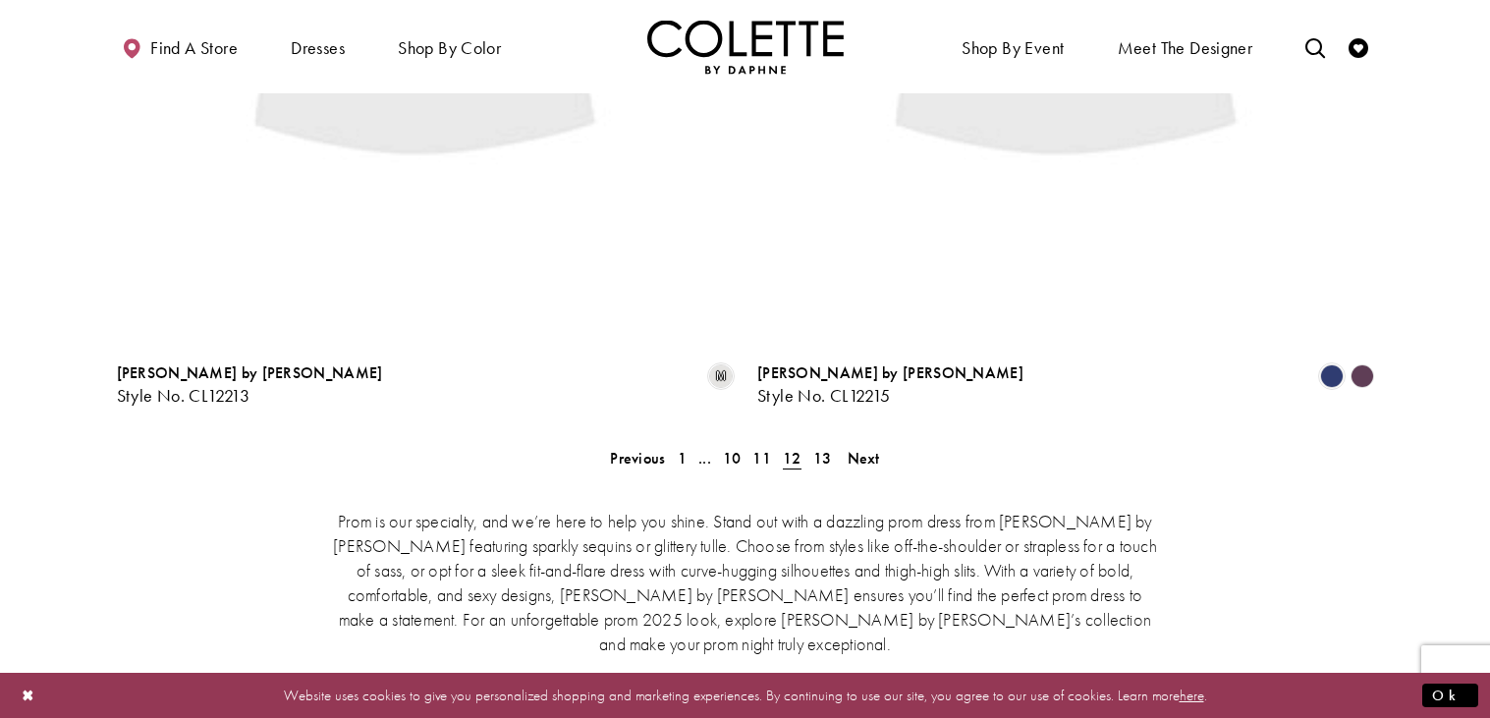
scroll to position [504, 0]
